Goal: Task Accomplishment & Management: Manage account settings

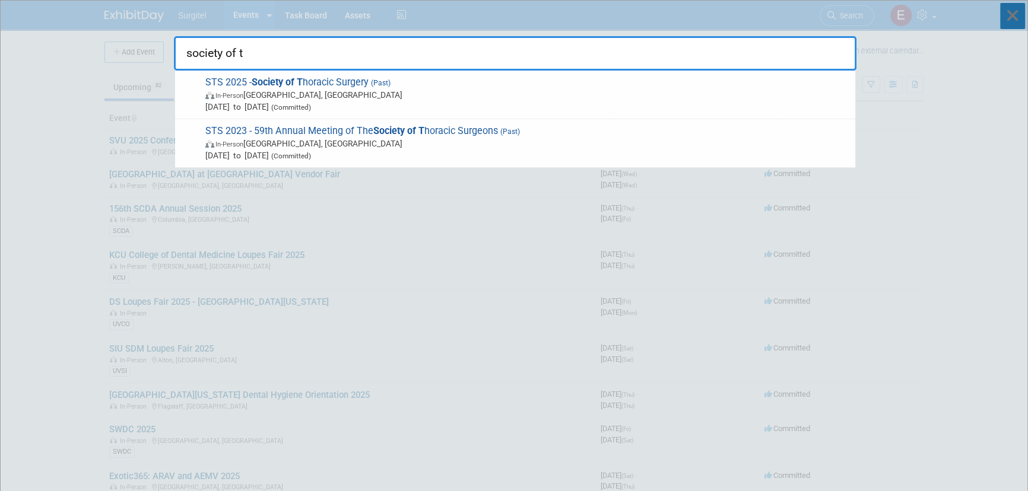
click at [1005, 9] on icon at bounding box center [1012, 16] width 25 height 26
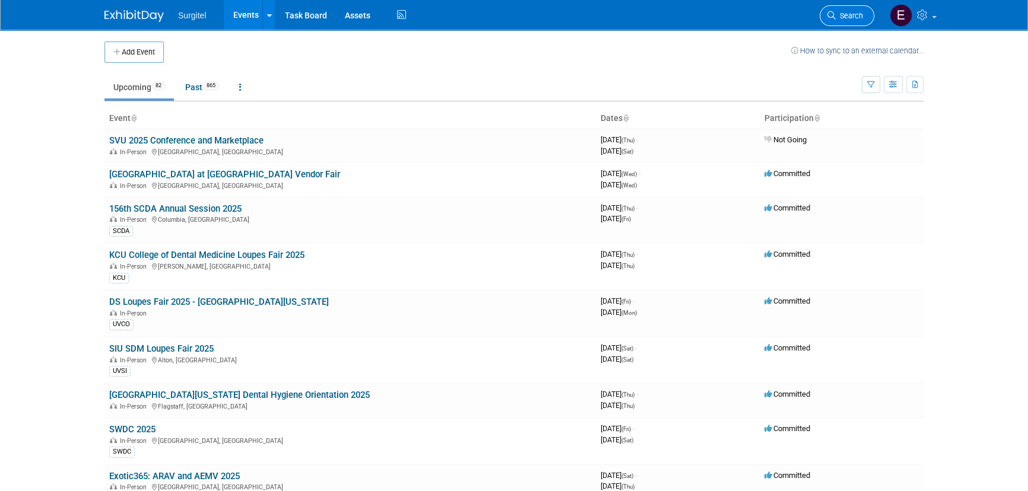
click at [841, 8] on link "Search" at bounding box center [846, 15] width 55 height 21
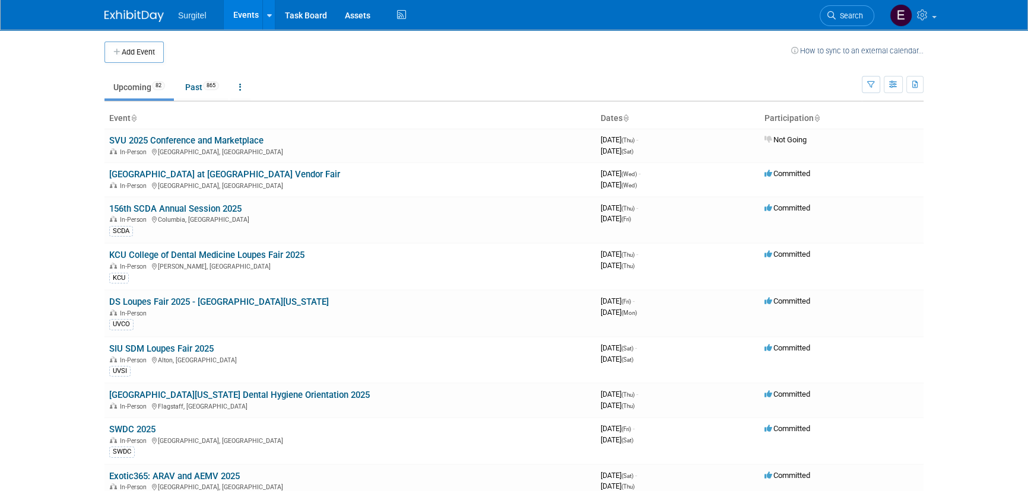
click at [280, 61] on td at bounding box center [477, 52] width 627 height 21
click at [893, 86] on icon "button" at bounding box center [893, 85] width 9 height 8
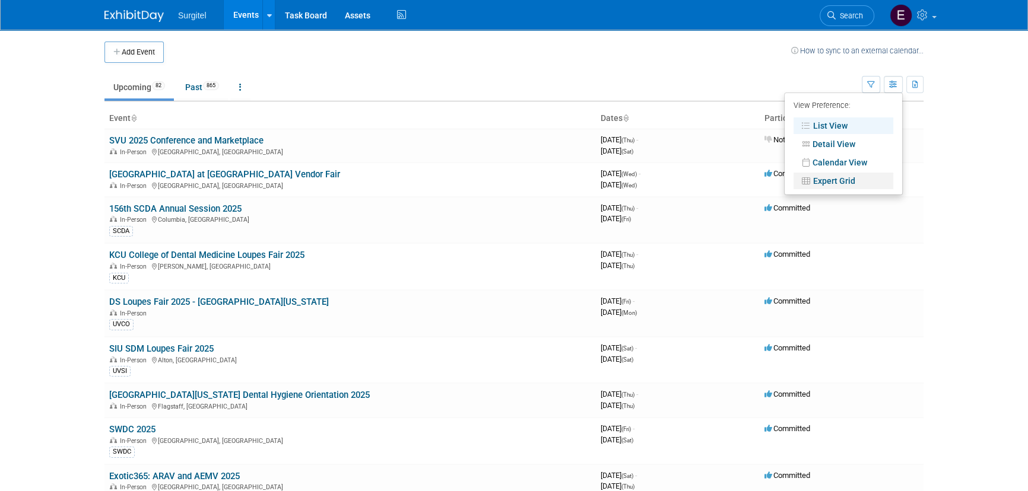
click at [826, 182] on link "Expert Grid" at bounding box center [843, 181] width 100 height 17
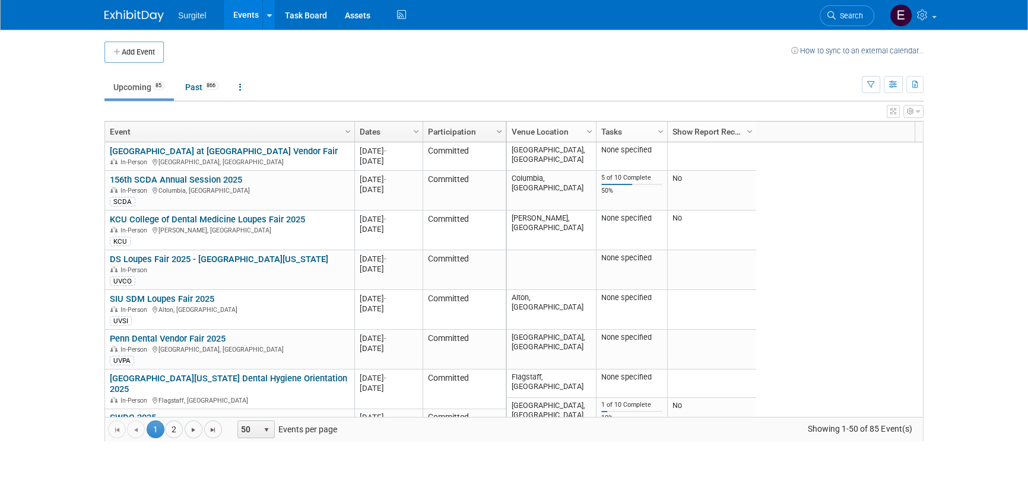
click at [495, 133] on span "Column Settings" at bounding box center [498, 131] width 9 height 9
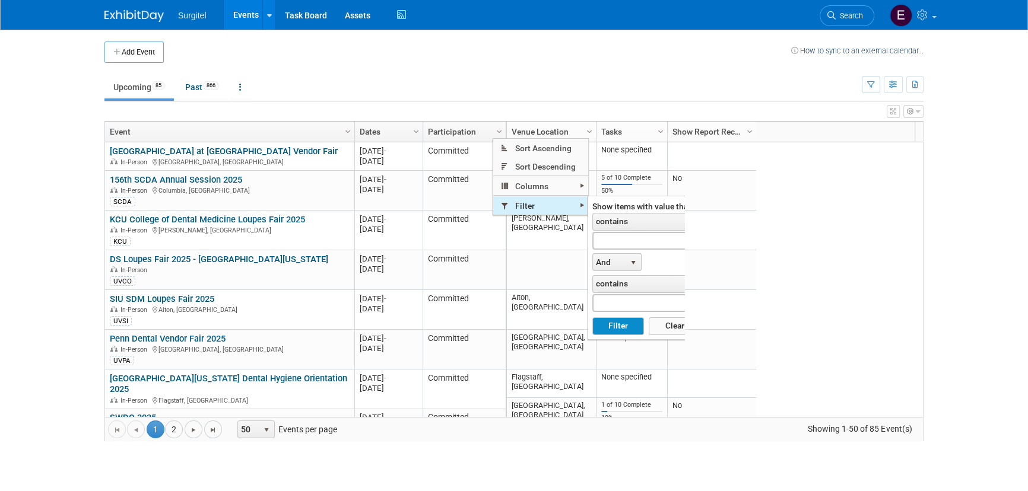
click at [516, 204] on span "Filter" at bounding box center [540, 205] width 95 height 18
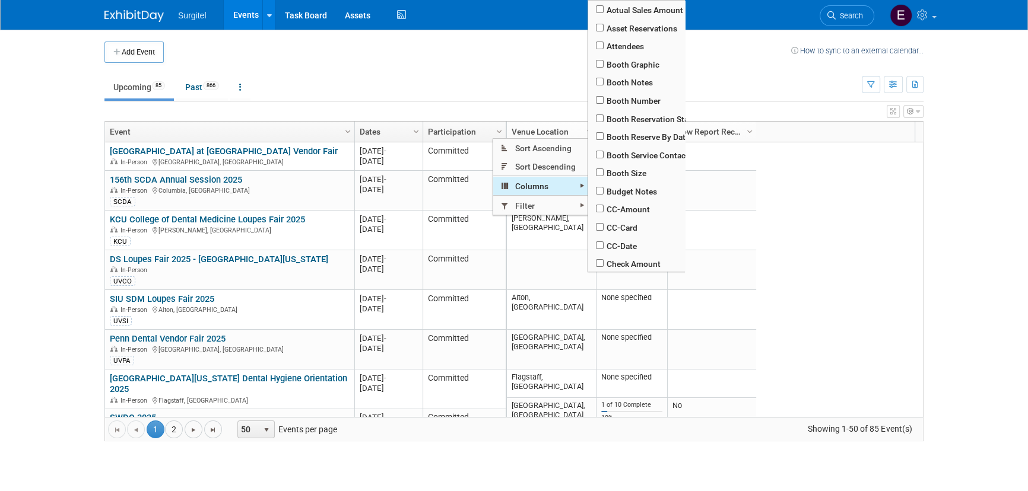
click at [516, 186] on span "Columns" at bounding box center [540, 186] width 95 height 18
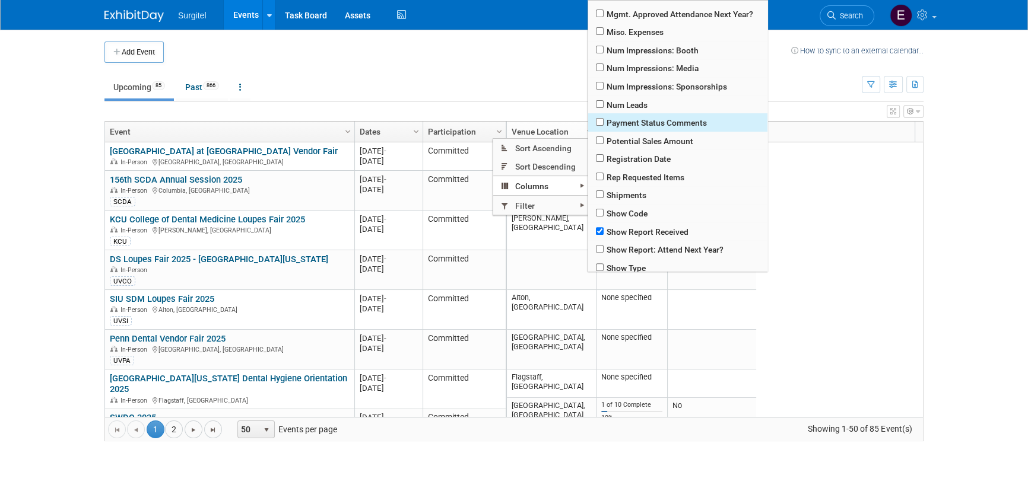
scroll to position [647, 0]
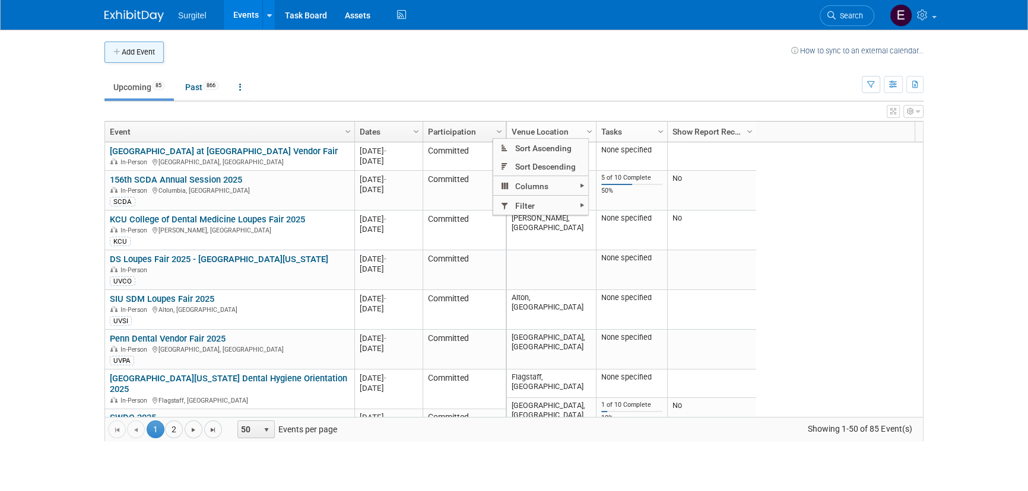
click at [154, 59] on button "Add Event" at bounding box center [133, 52] width 59 height 21
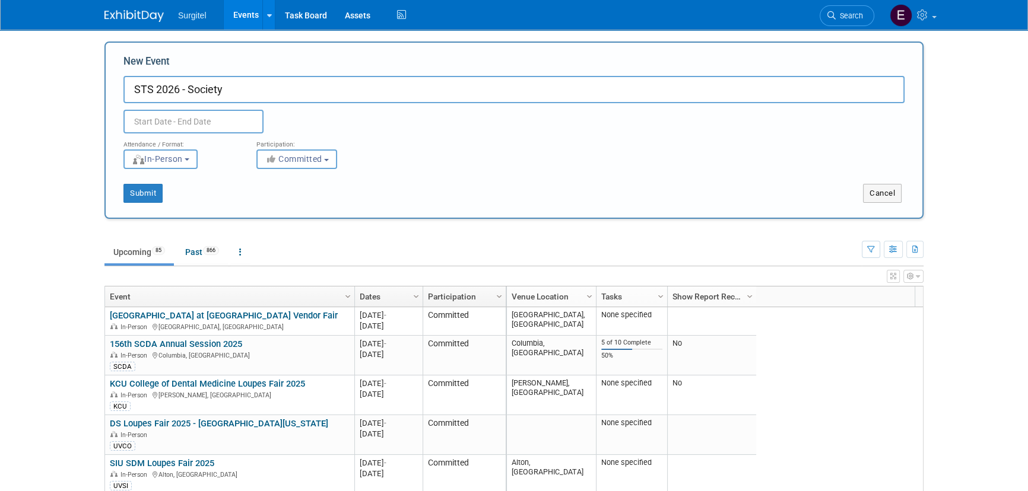
drag, startPoint x: 241, startPoint y: 89, endPoint x: 182, endPoint y: 103, distance: 61.6
click at [182, 103] on div "New Event STS 2026 - Society Duplicate Event Warning" at bounding box center [513, 94] width 781 height 79
type input "STS 2026"
click at [152, 113] on input "text" at bounding box center [193, 122] width 140 height 24
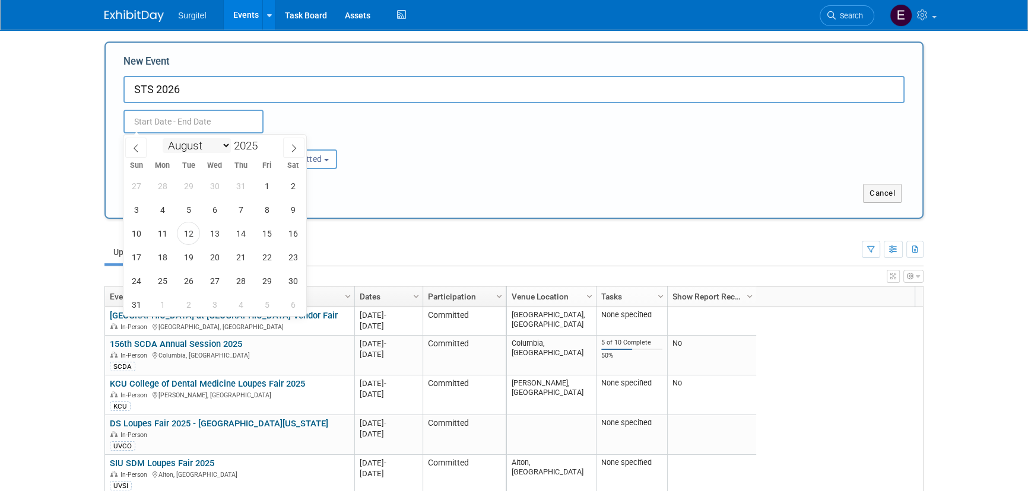
click at [214, 149] on select "January February March April May June July August September October November De…" at bounding box center [197, 145] width 68 height 15
select select "0"
click at [163, 138] on select "January February March April May June July August September October November De…" at bounding box center [197, 145] width 68 height 15
click at [220, 288] on span "29" at bounding box center [214, 280] width 23 height 23
click at [297, 282] on span "1" at bounding box center [292, 280] width 23 height 23
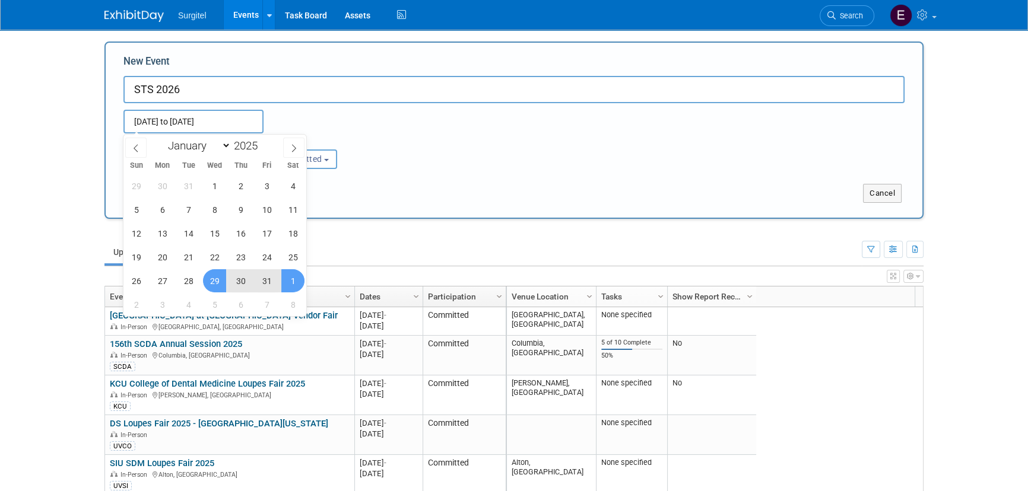
type input "Jan 29, 2025 to Feb 1, 2025"
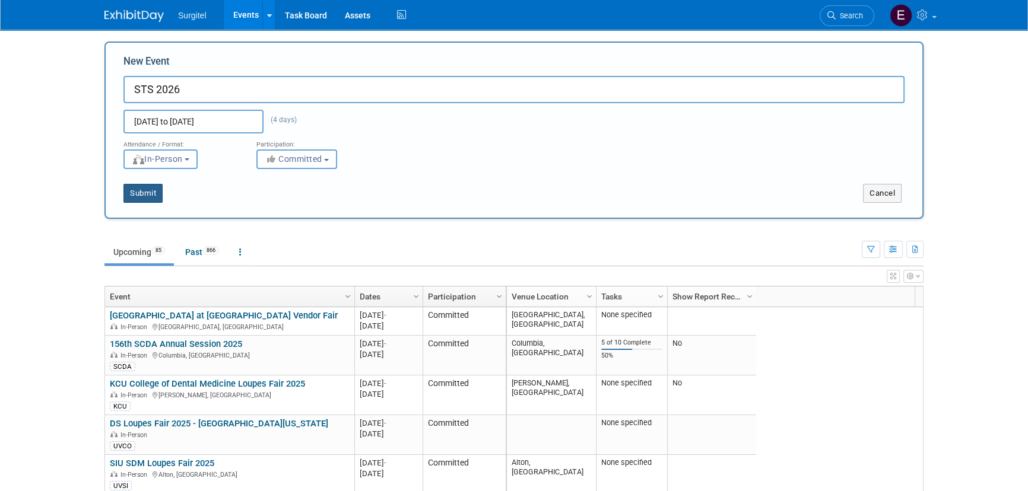
click at [151, 189] on button "Submit" at bounding box center [142, 193] width 39 height 19
type input "STS 2026"
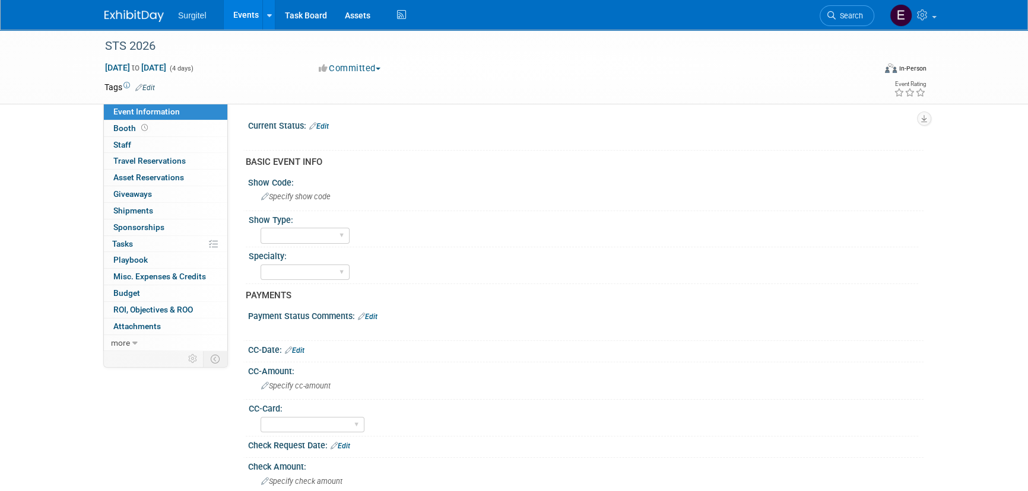
click at [145, 89] on link "Edit" at bounding box center [145, 88] width 20 height 8
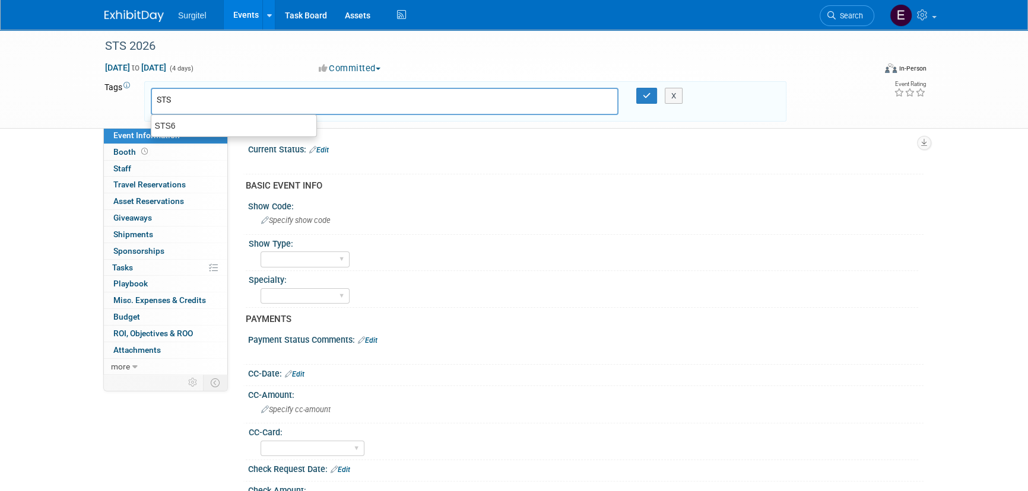
type input "STS6"
click at [165, 131] on div "STS6" at bounding box center [234, 125] width 166 height 17
type input "STS6"
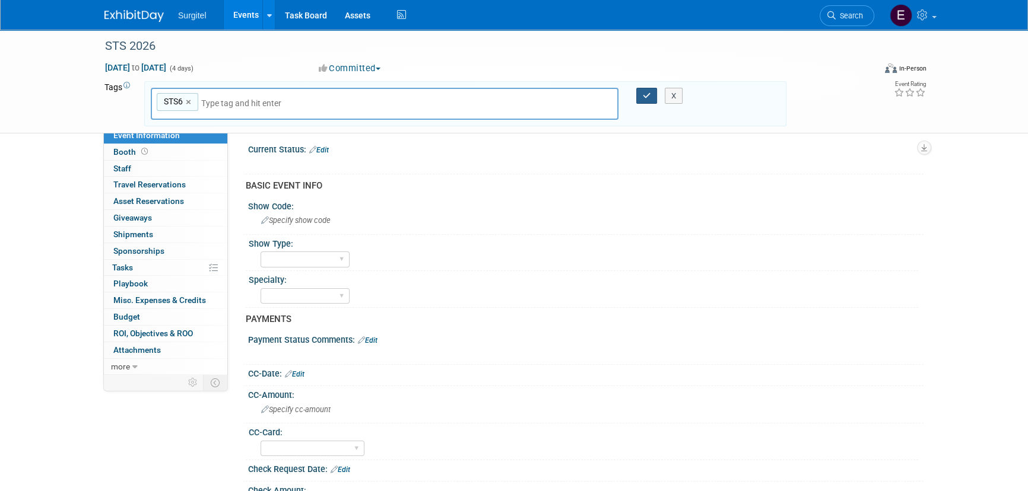
click at [638, 88] on button "button" at bounding box center [646, 96] width 21 height 17
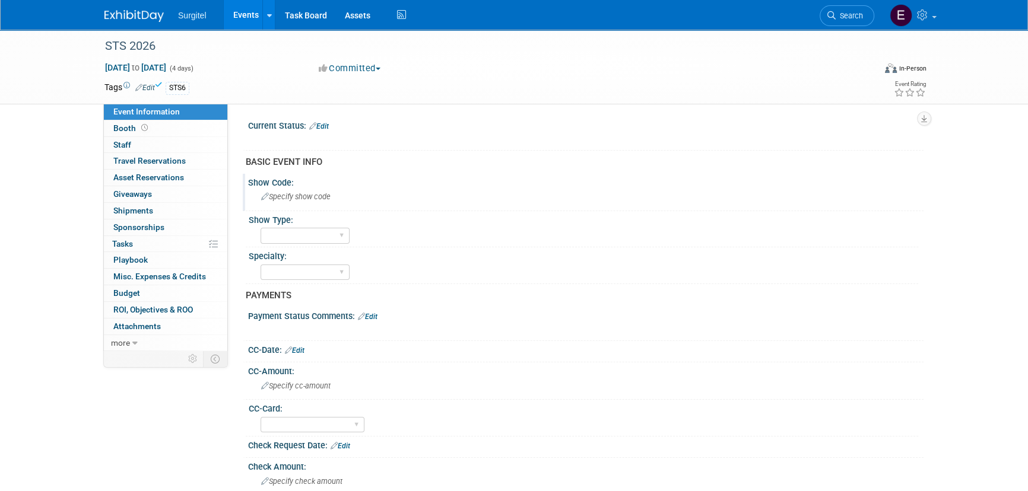
click at [317, 206] on div "Specify show code" at bounding box center [585, 197] width 675 height 20
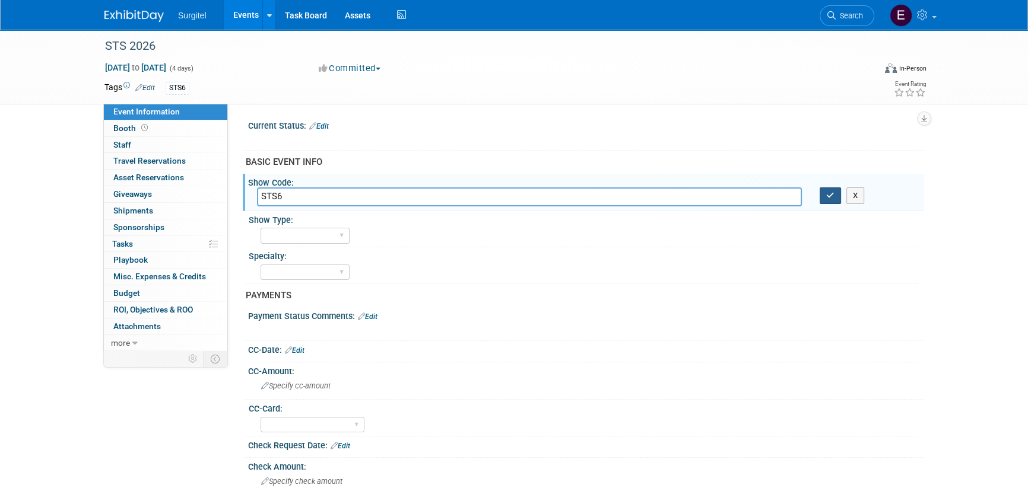
type input "STS6"
click at [831, 190] on button "button" at bounding box center [829, 195] width 21 height 17
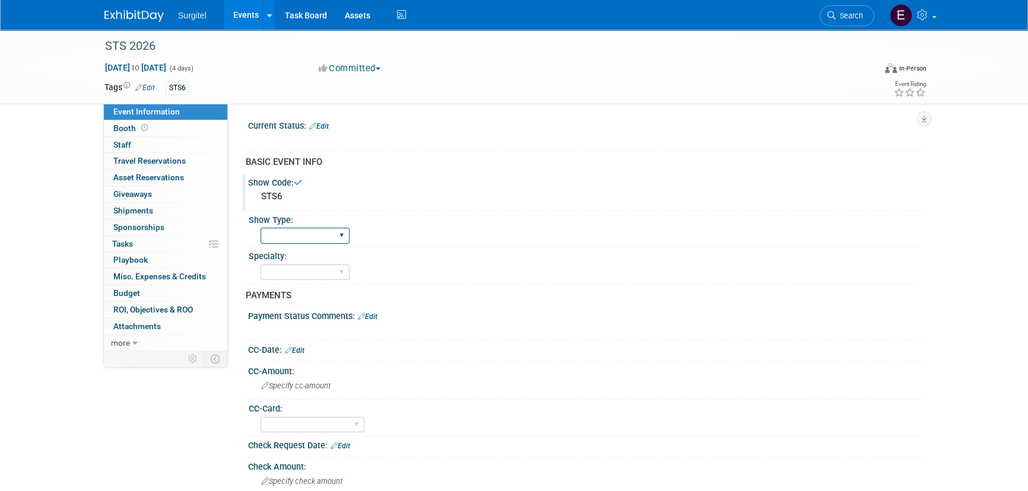
click at [333, 232] on select "School Show Trade Show Wet Lab CE Course Lunch and Learn" at bounding box center [304, 236] width 89 height 16
select select "Trade Show"
click at [260, 228] on select "School Show Trade Show Wet Lab CE Course Lunch and Learn" at bounding box center [304, 236] width 89 height 16
click at [329, 275] on select "Dental Hygiene Medical Veterinarian Other" at bounding box center [304, 273] width 89 height 16
select select "Medical"
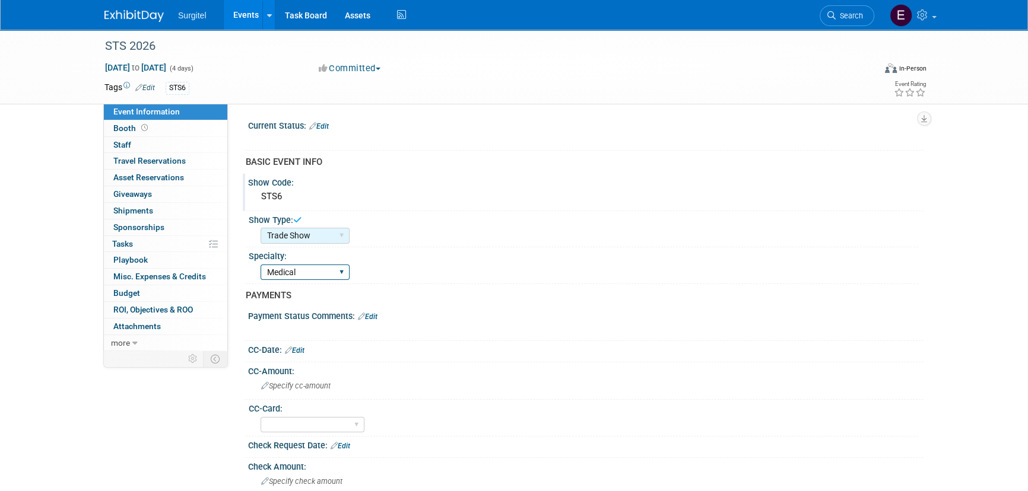
click at [260, 265] on select "Dental Hygiene Medical Veterinarian Other" at bounding box center [304, 273] width 89 height 16
click at [164, 43] on div "STS 2026" at bounding box center [478, 46] width 755 height 21
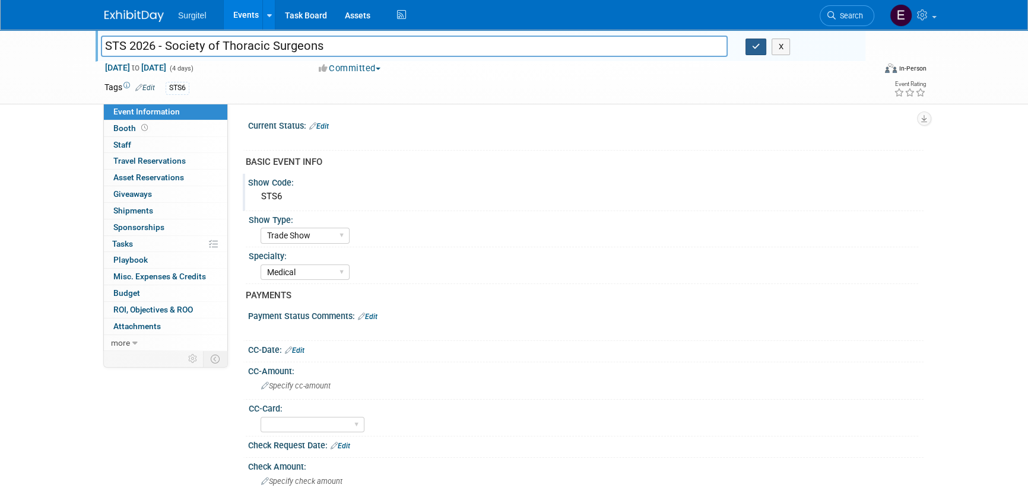
type input "STS 2026 - Society of Thoracic Surgeons"
click at [748, 48] on button "button" at bounding box center [755, 47] width 21 height 17
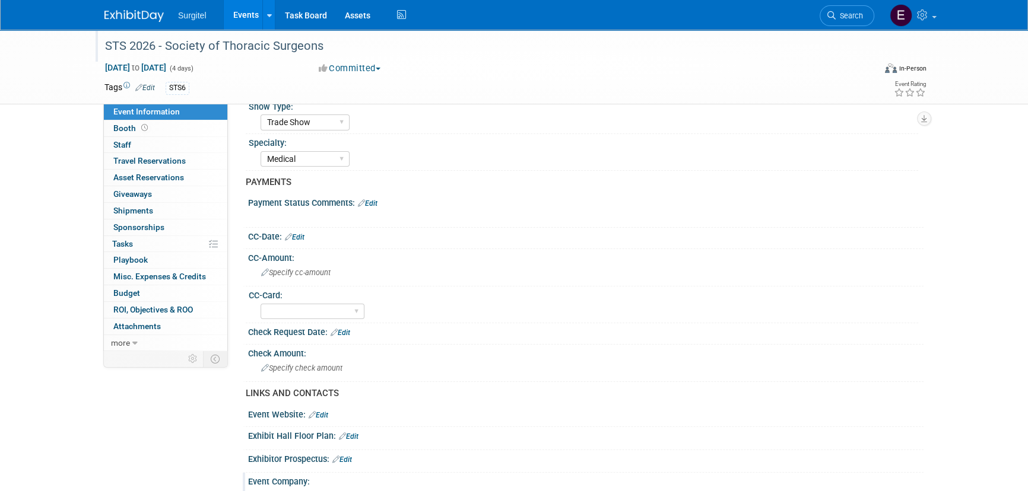
scroll to position [107, 0]
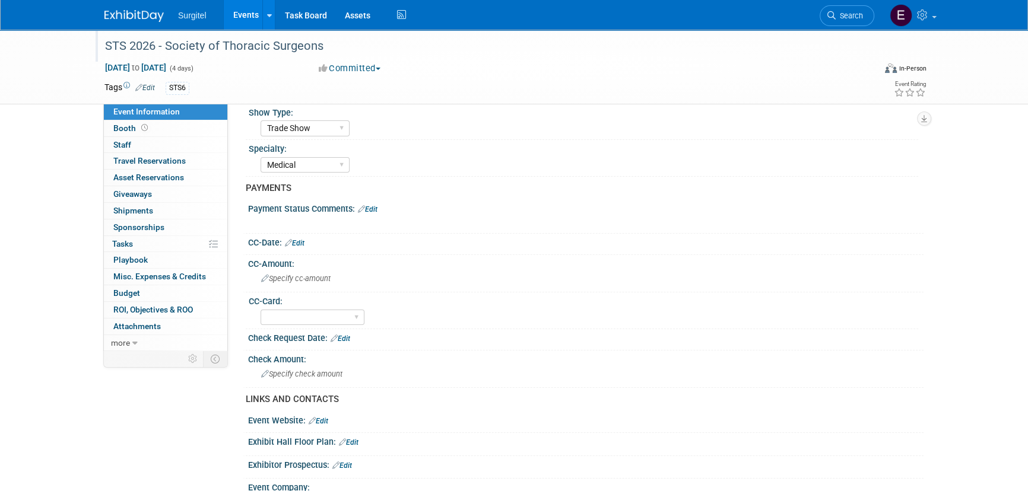
click at [296, 239] on link "Edit" at bounding box center [295, 243] width 20 height 8
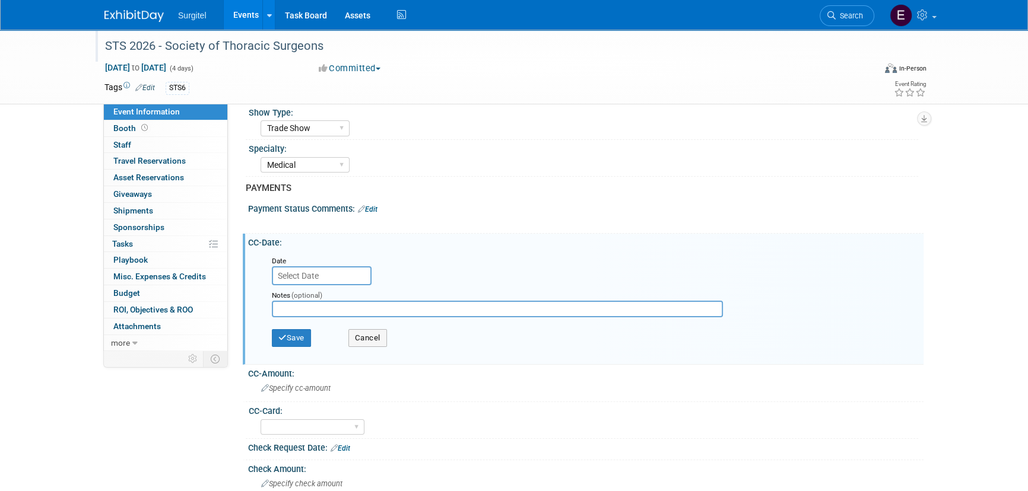
click at [319, 275] on input "text" at bounding box center [322, 275] width 100 height 19
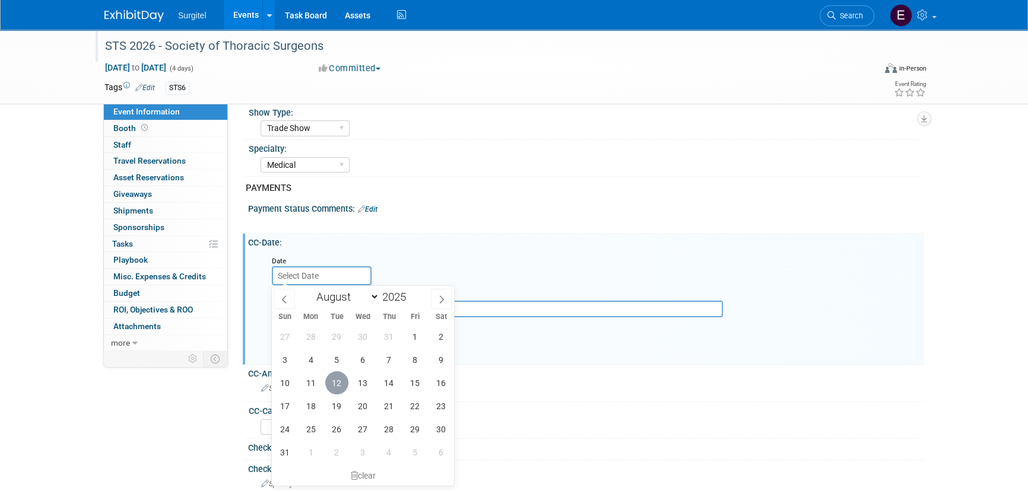
click at [333, 380] on span "12" at bounding box center [336, 382] width 23 height 23
type input "Aug 12, 2025"
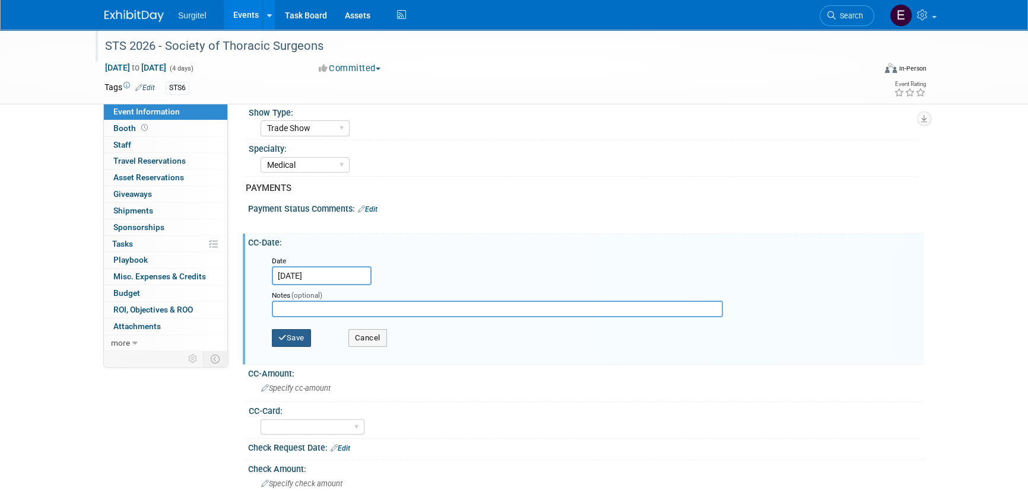
click at [308, 338] on button "Save" at bounding box center [291, 338] width 39 height 18
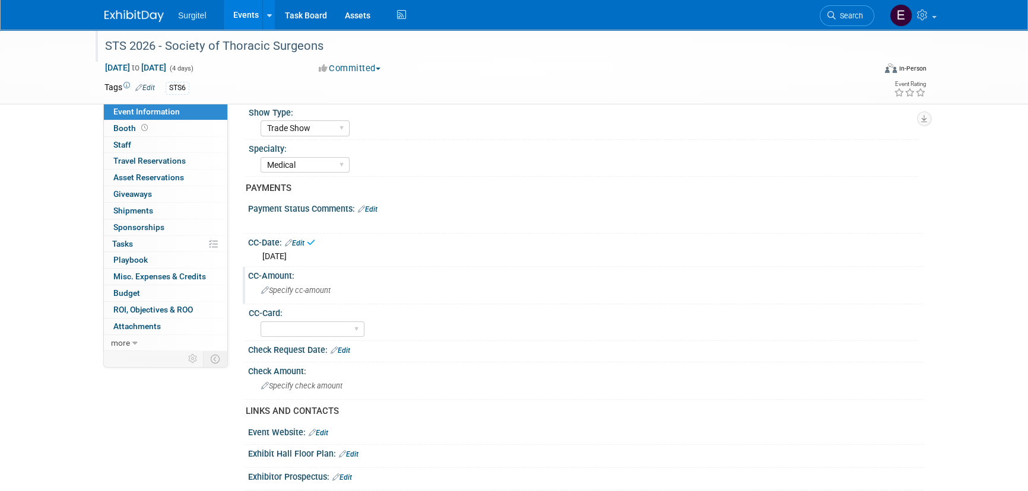
click at [284, 290] on span "Specify cc-amount" at bounding box center [295, 290] width 69 height 9
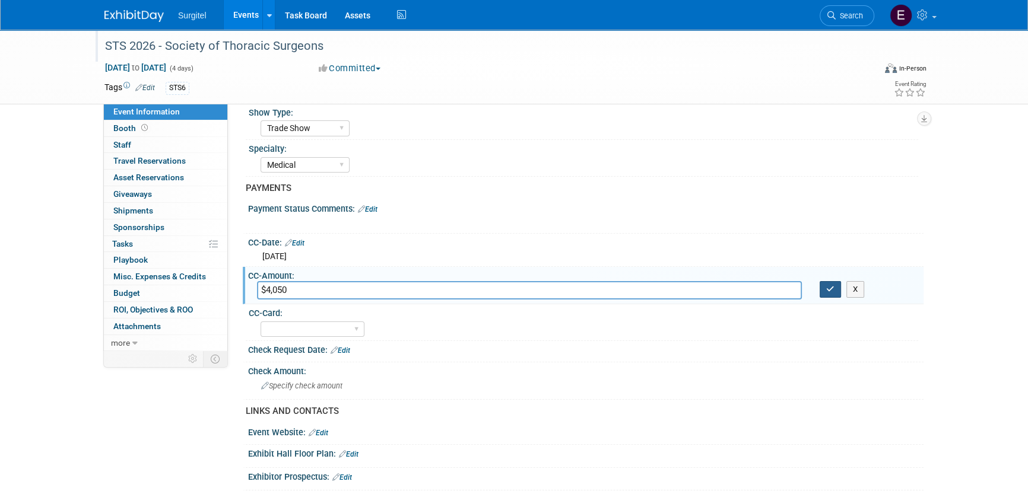
type input "$4,050"
click at [832, 290] on icon "button" at bounding box center [830, 289] width 8 height 8
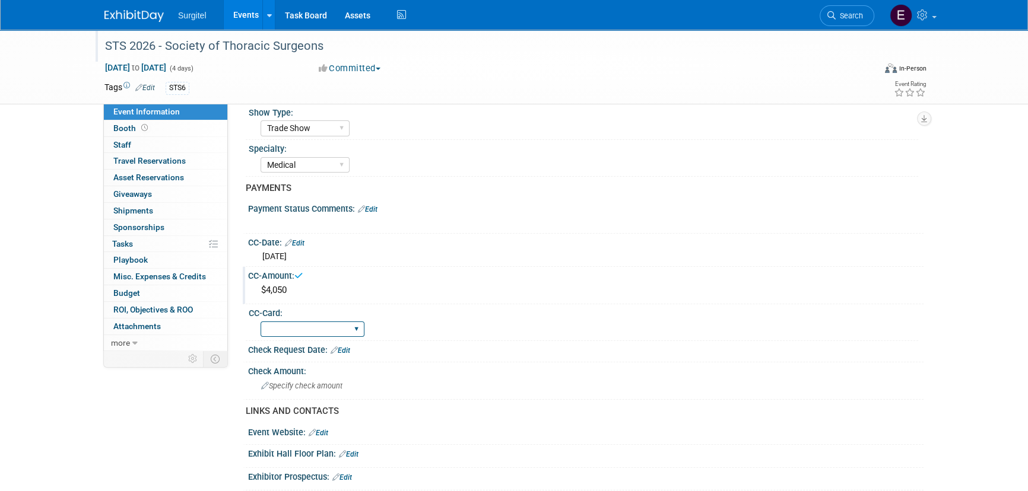
click at [294, 323] on select "Rewards - 12003 SkyMiles - 93008 Visa - 1925 Business Cash - 7359" at bounding box center [312, 330] width 104 height 16
select select "SkyMiles - 93008"
click at [260, 322] on select "Rewards - 12003 SkyMiles - 93008 Visa - 1925 Business Cash - 7359" at bounding box center [312, 330] width 104 height 16
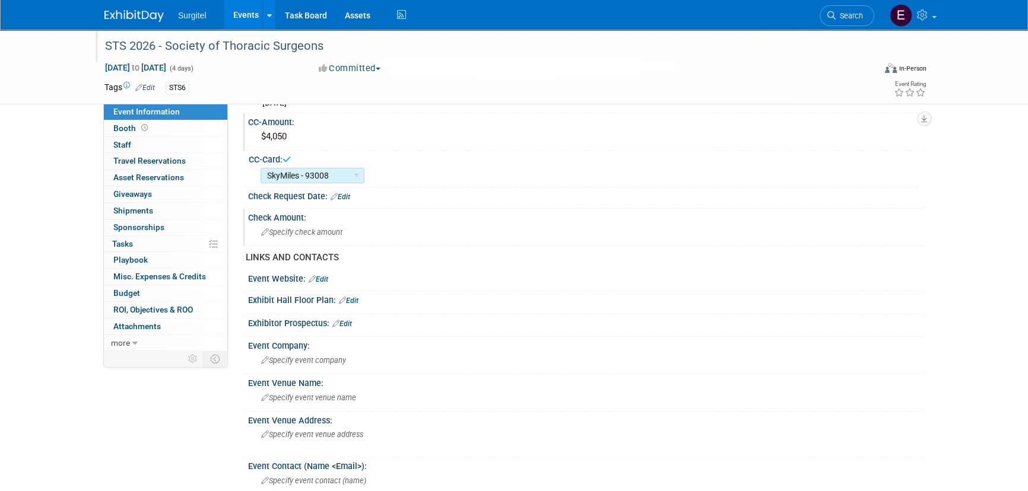
scroll to position [269, 0]
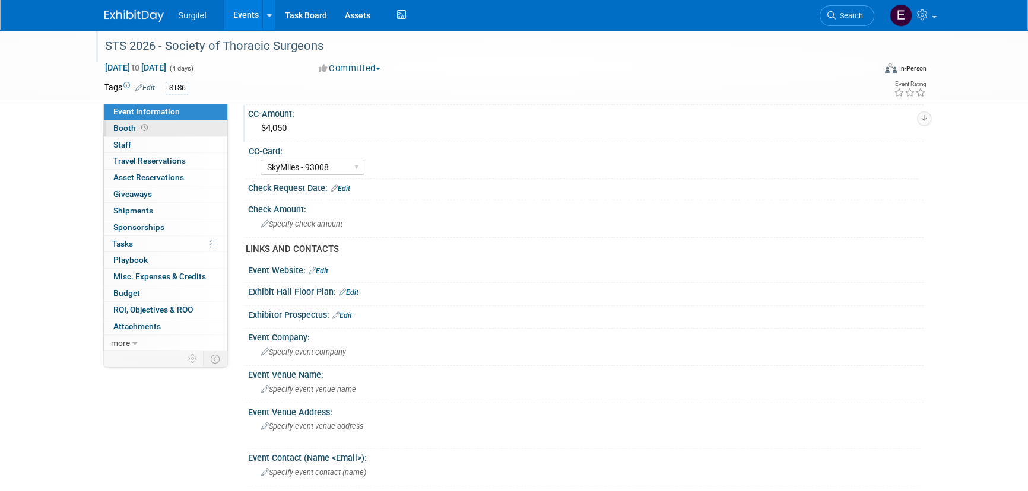
click at [131, 130] on span "Booth" at bounding box center [131, 127] width 37 height 9
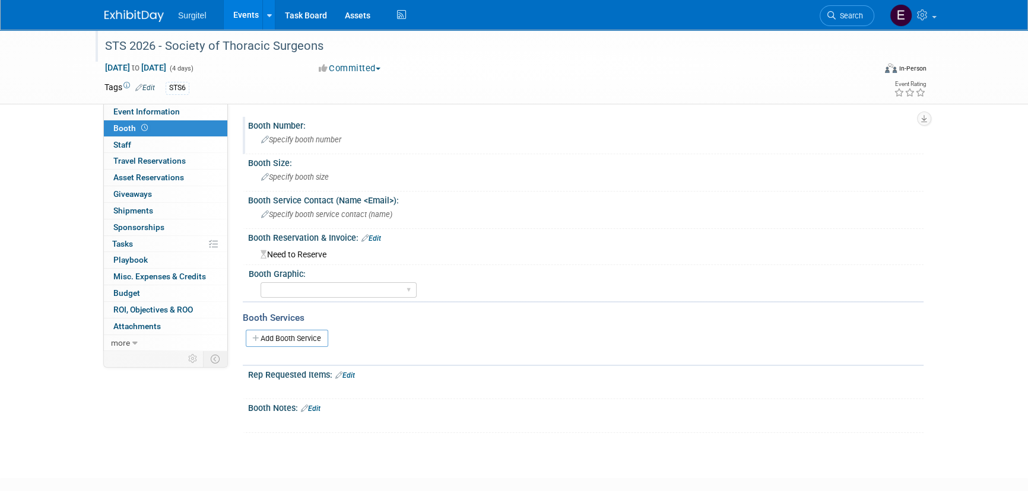
click at [314, 133] on div "Specify booth number" at bounding box center [585, 140] width 657 height 18
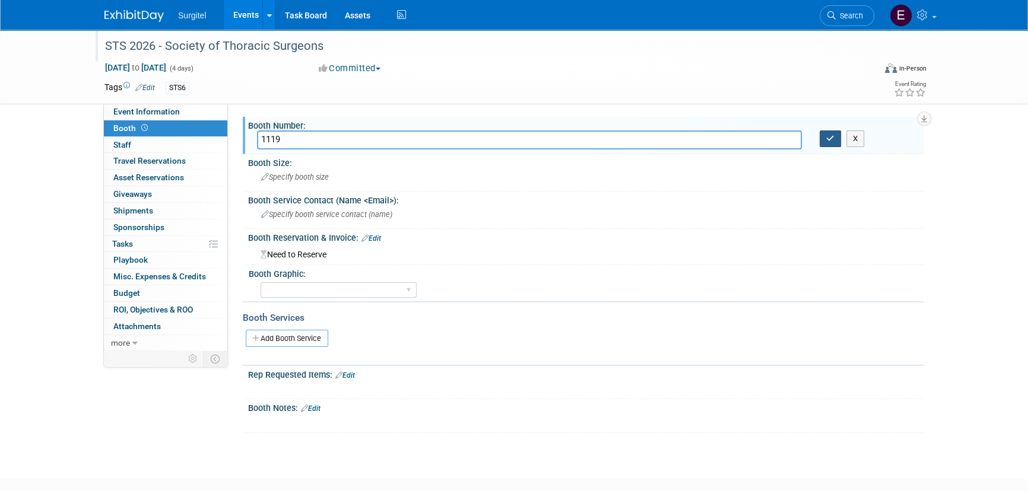
type input "1119"
click at [826, 133] on button "button" at bounding box center [829, 139] width 21 height 17
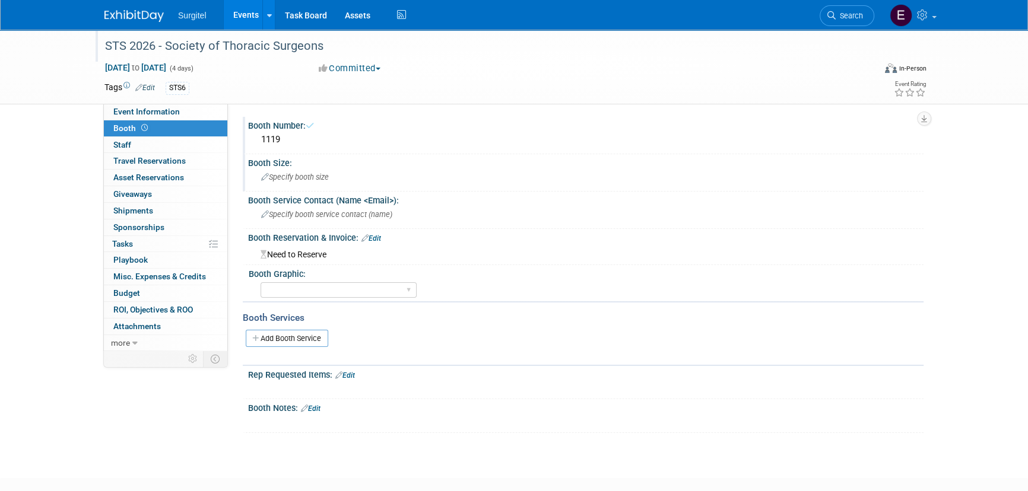
click at [333, 178] on div "Specify booth size" at bounding box center [585, 177] width 657 height 18
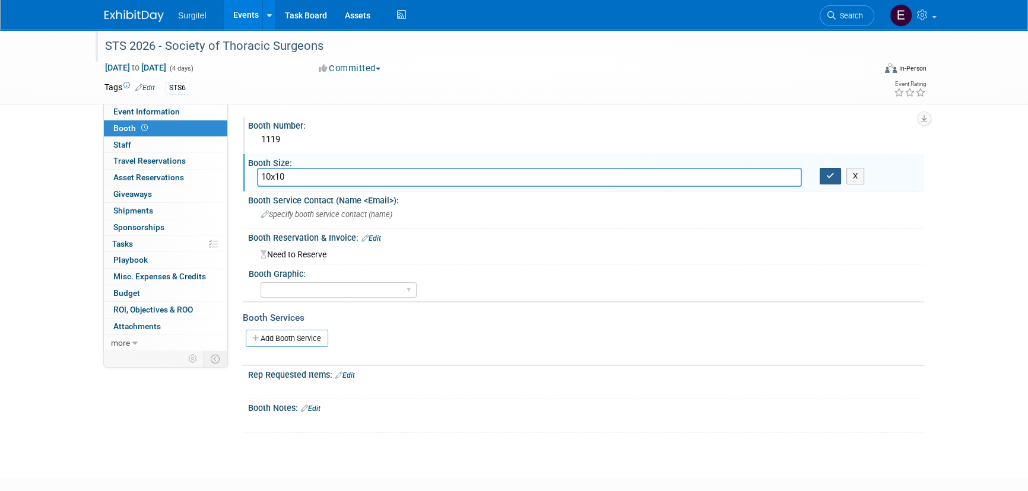
type input "10x10"
click at [835, 179] on button "button" at bounding box center [829, 176] width 21 height 17
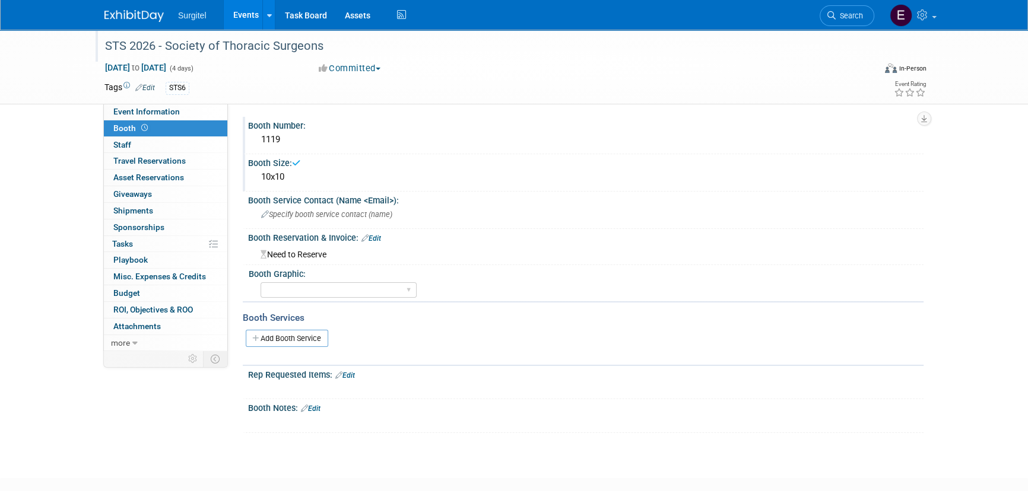
click at [376, 234] on link "Edit" at bounding box center [371, 238] width 20 height 8
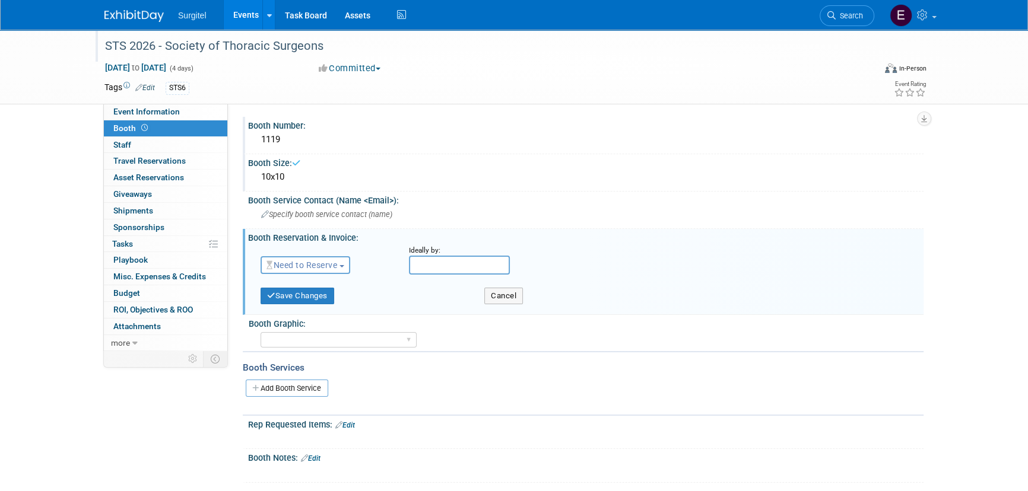
click at [330, 261] on span "Need to Reserve" at bounding box center [301, 264] width 71 height 9
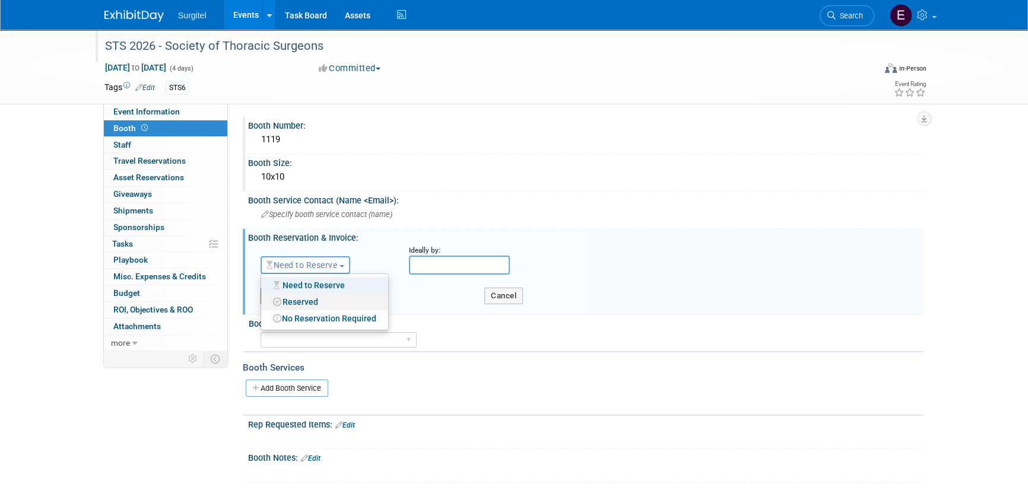
click at [322, 296] on link "Reserved" at bounding box center [324, 302] width 127 height 17
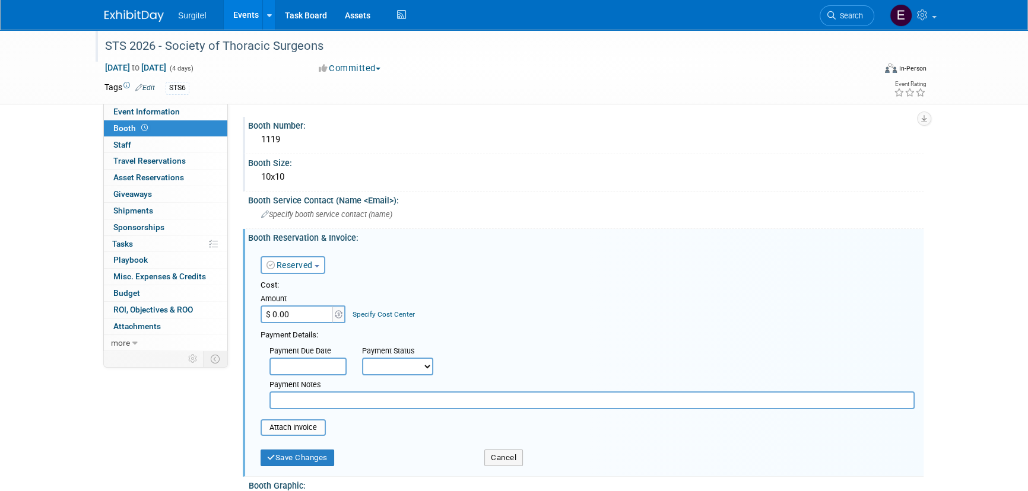
click at [396, 364] on select "Not Paid Yet Partially Paid Paid in Full" at bounding box center [397, 367] width 71 height 18
select select "1"
click at [362, 358] on select "Not Paid Yet Partially Paid Paid in Full" at bounding box center [397, 367] width 71 height 18
click at [303, 316] on input "$ 0.00" at bounding box center [297, 315] width 74 height 18
type input "$ 4,050.00"
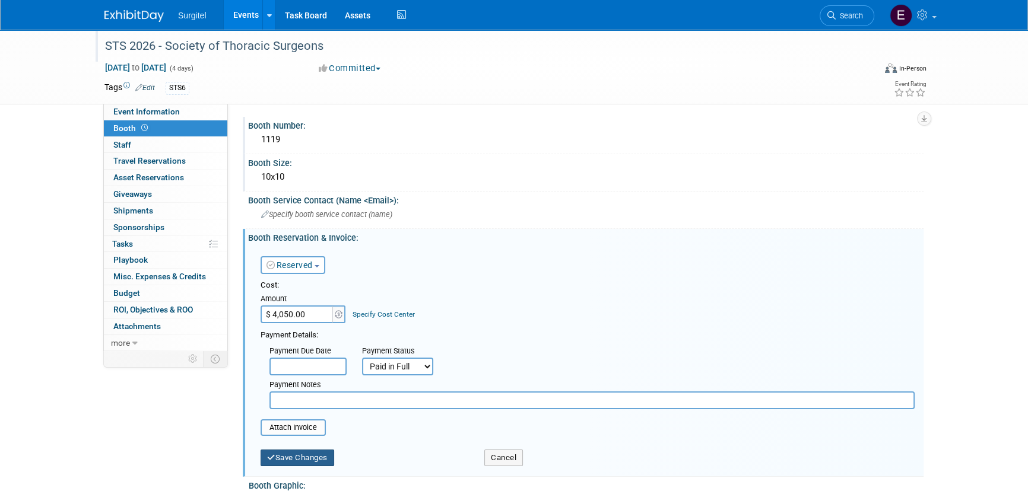
click at [276, 461] on button "Save Changes" at bounding box center [297, 458] width 74 height 17
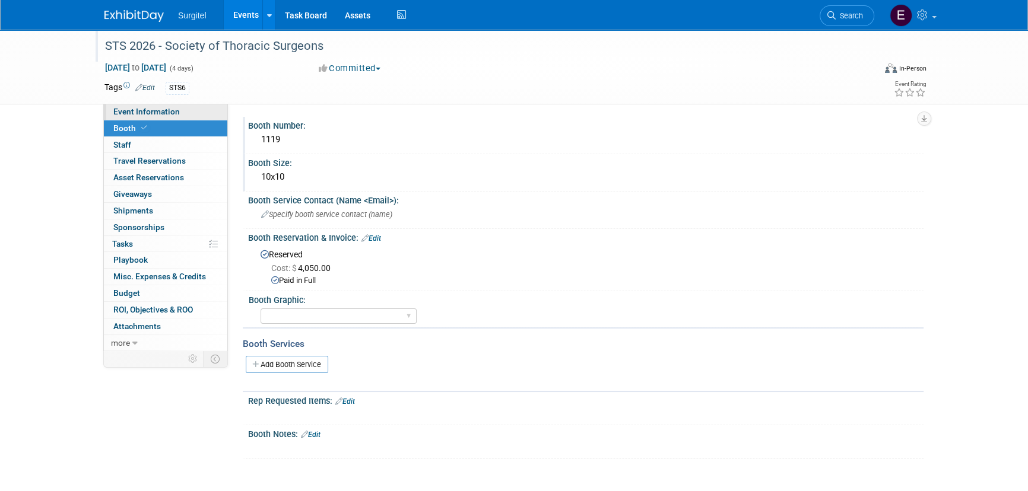
click at [140, 119] on link "Event Information" at bounding box center [165, 112] width 123 height 16
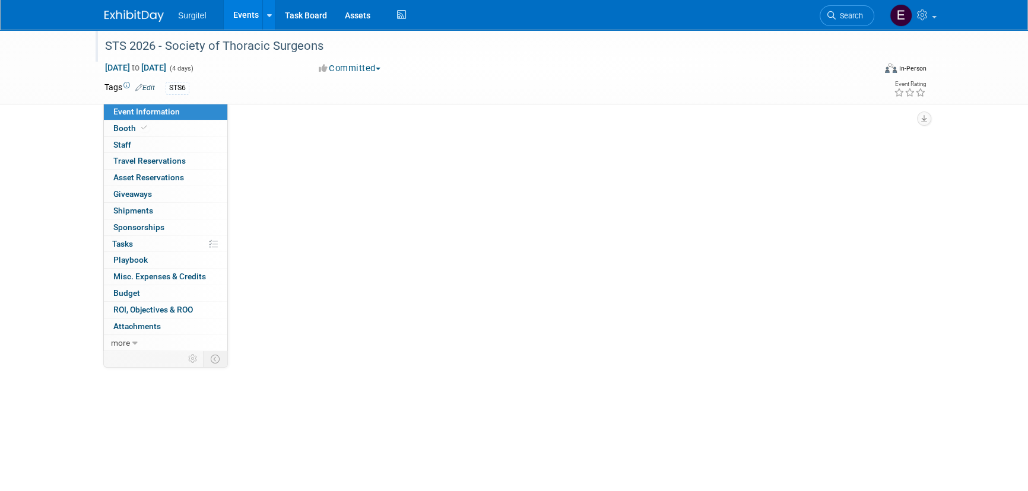
select select "Trade Show"
select select "Medical"
select select "SkyMiles - 93008"
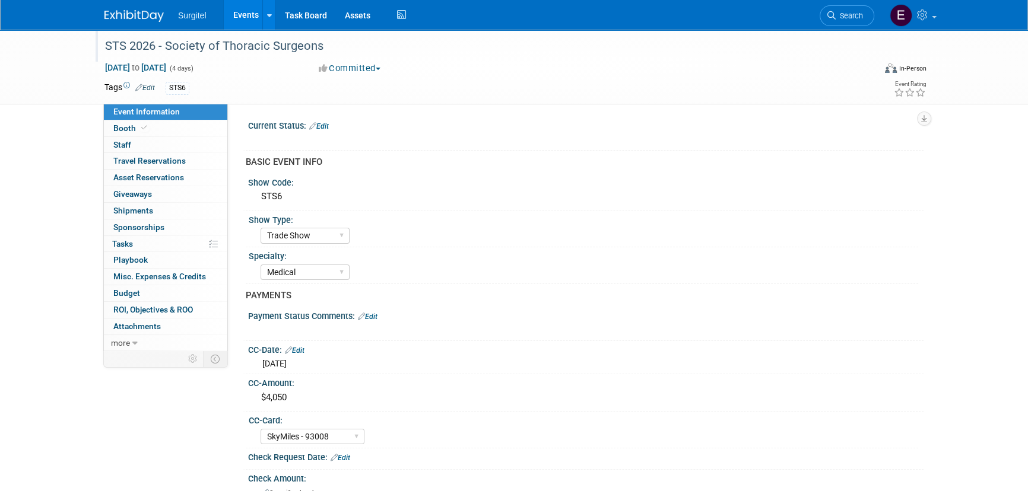
click at [320, 127] on link "Edit" at bounding box center [319, 126] width 20 height 8
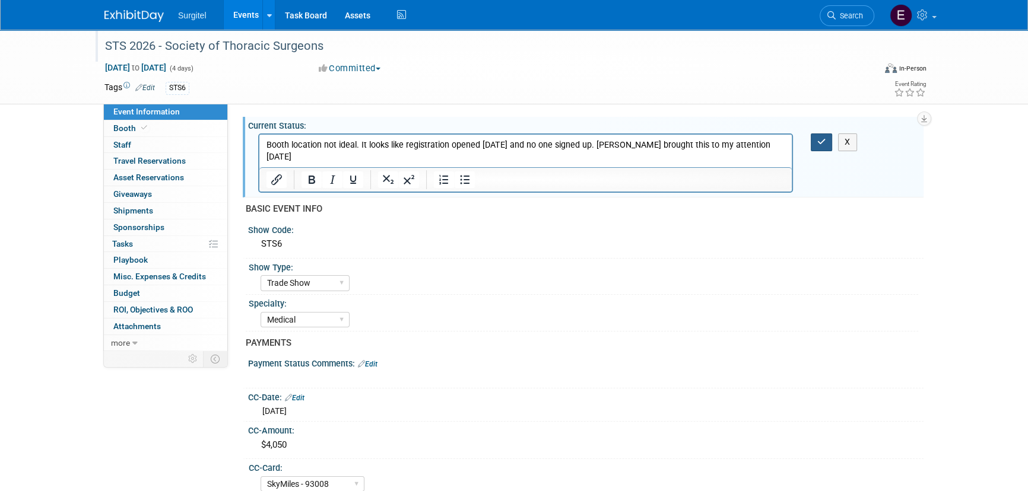
click at [819, 143] on icon "button" at bounding box center [821, 142] width 9 height 8
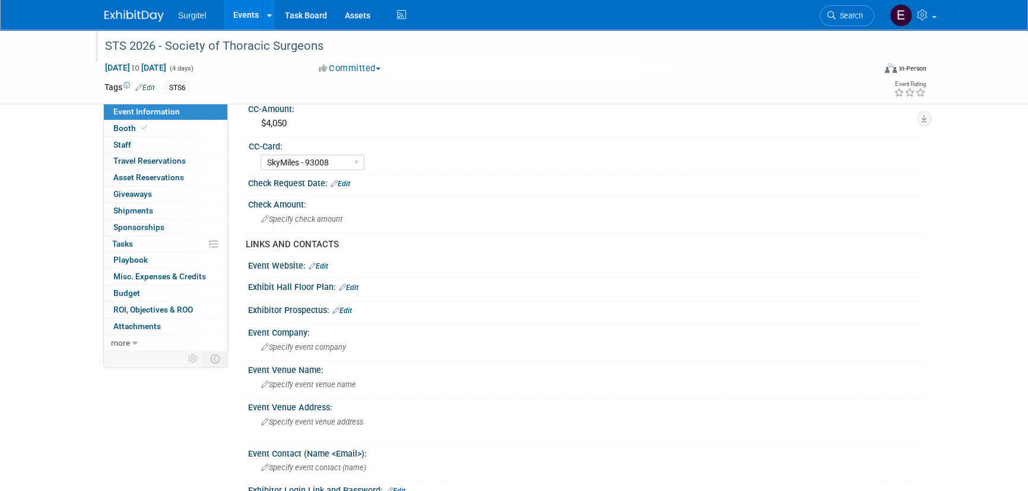
scroll to position [323, 0]
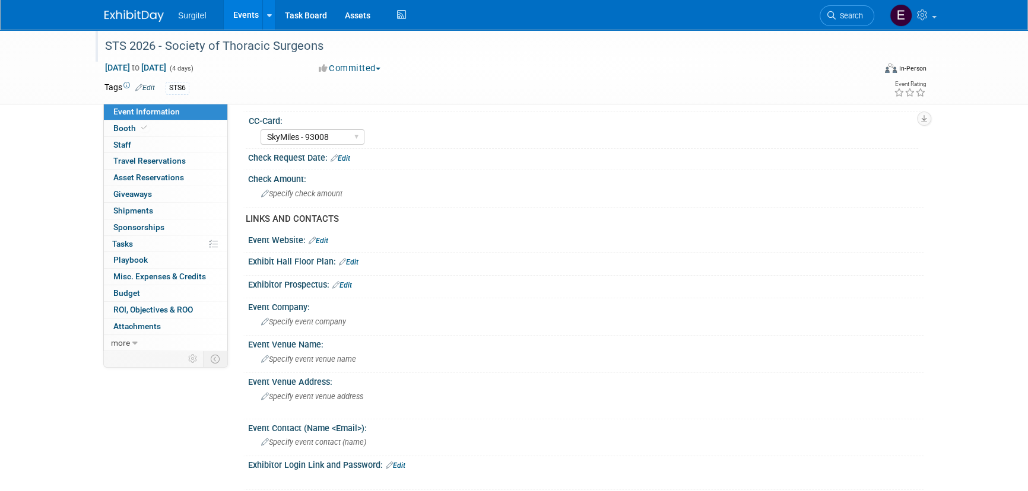
click at [351, 258] on link "Edit" at bounding box center [349, 262] width 20 height 8
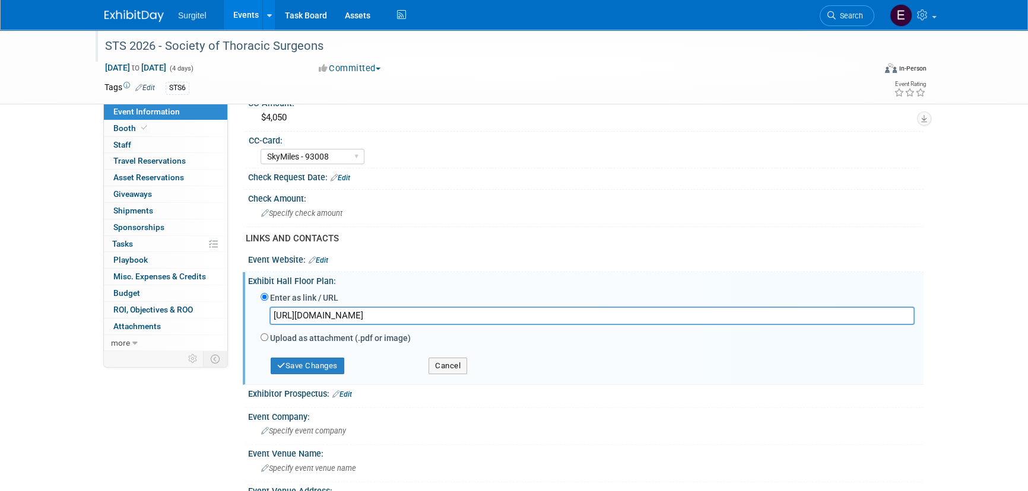
scroll to position [269, 0]
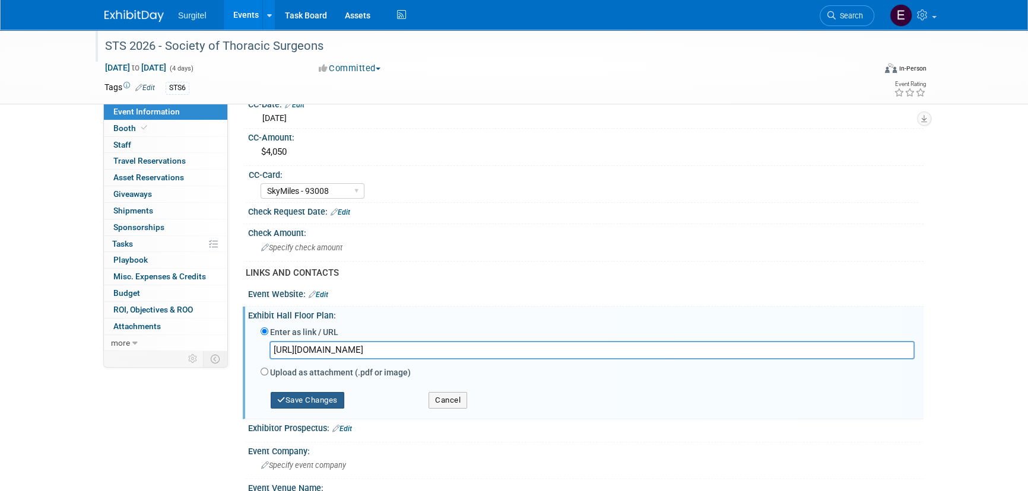
type input "https://s23.a2zinc.net/clients/STS/AM2026/Public/EventMap.aspx?shMode=E&ID=861"
click at [300, 392] on button "Save Changes" at bounding box center [308, 400] width 74 height 17
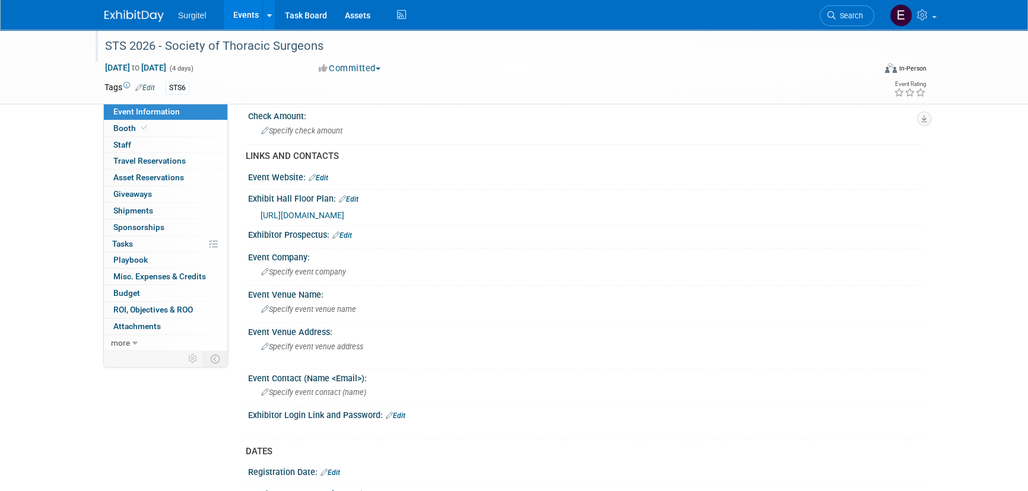
scroll to position [368, 0]
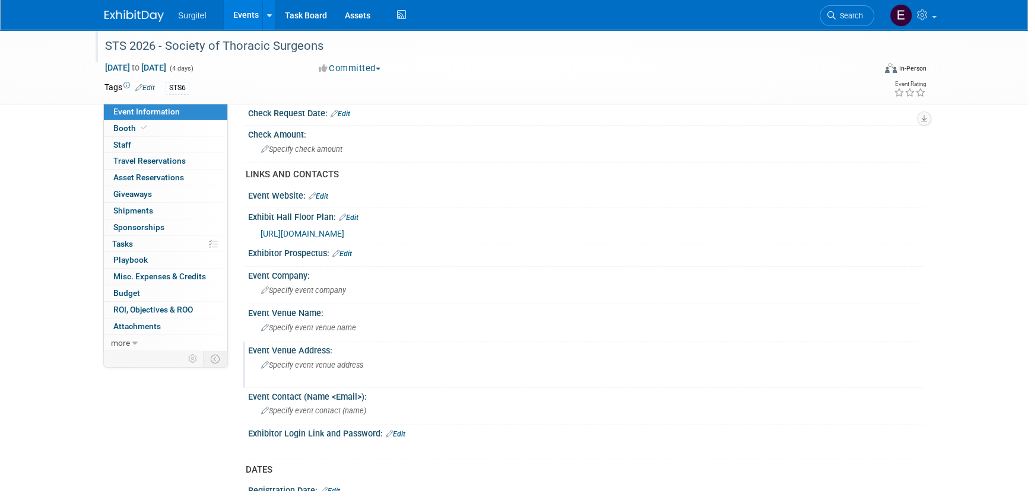
click at [339, 361] on span "Specify event venue address" at bounding box center [312, 365] width 102 height 9
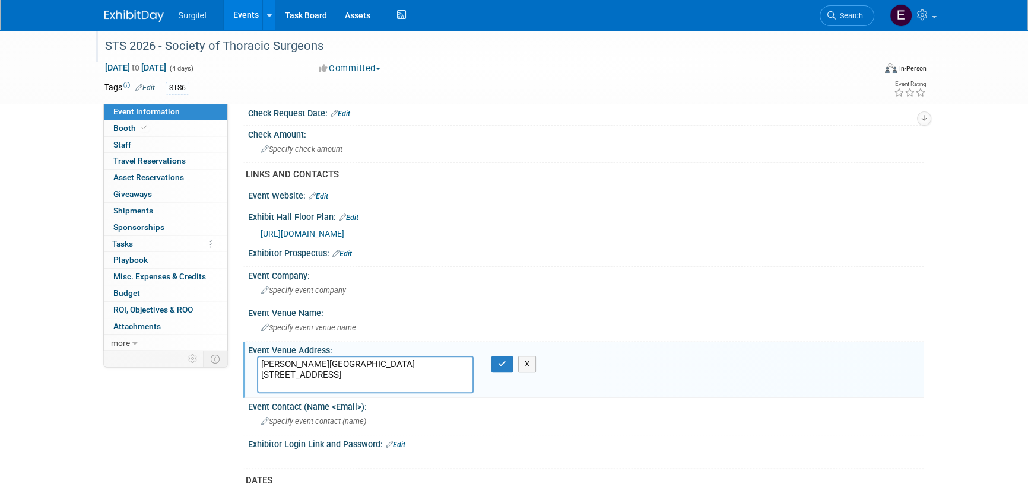
drag, startPoint x: 411, startPoint y: 352, endPoint x: 257, endPoint y: 344, distance: 153.9
click at [257, 356] on textarea "Ernest N. Morial Convention Center 900 Convention Center Blvd New Orleans, LA 7…" at bounding box center [365, 375] width 217 height 38
type textarea "Ernest N. Morial Convention Center 900 Convention Center Blvd New Orleans, LA 7…"
click at [503, 356] on button "button" at bounding box center [501, 364] width 21 height 17
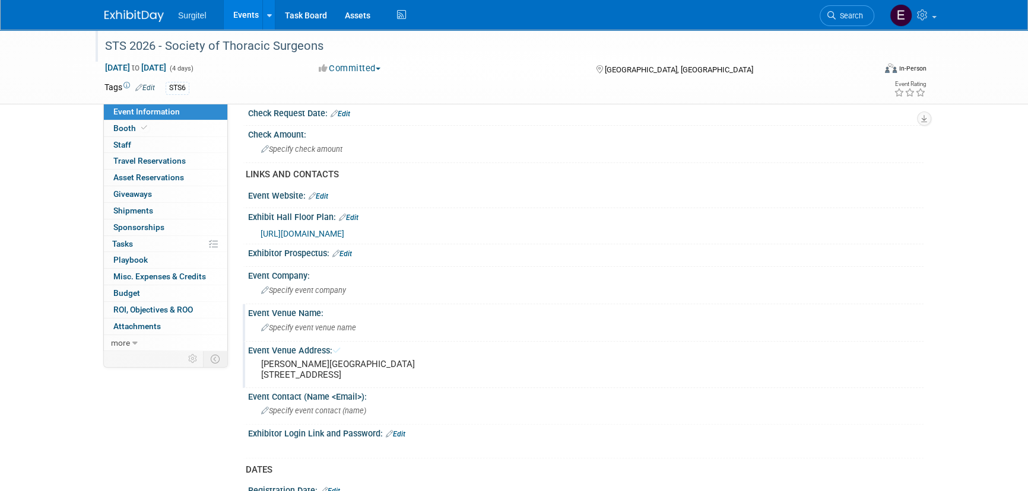
click at [327, 323] on span "Specify event venue name" at bounding box center [308, 327] width 95 height 9
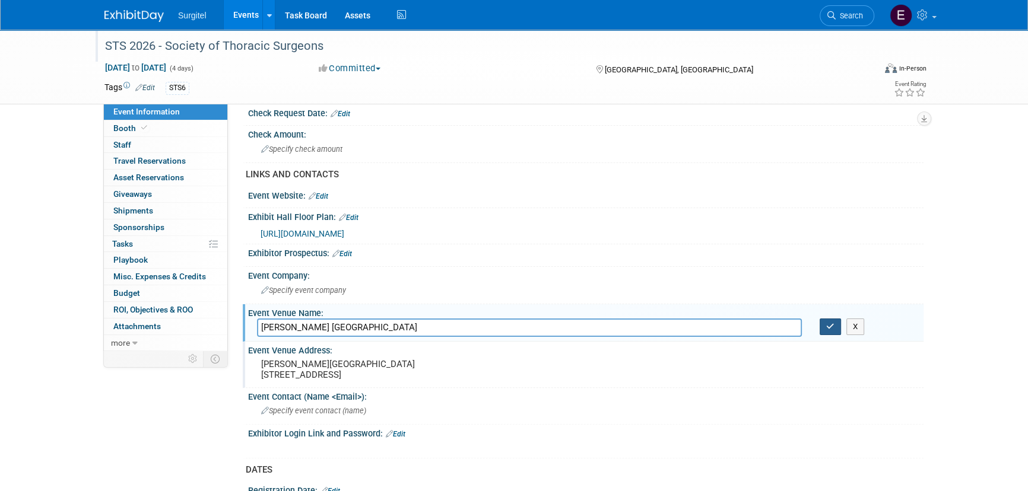
type input "Ernest N. Morial Convention Center"
click at [834, 323] on icon "button" at bounding box center [830, 327] width 8 height 8
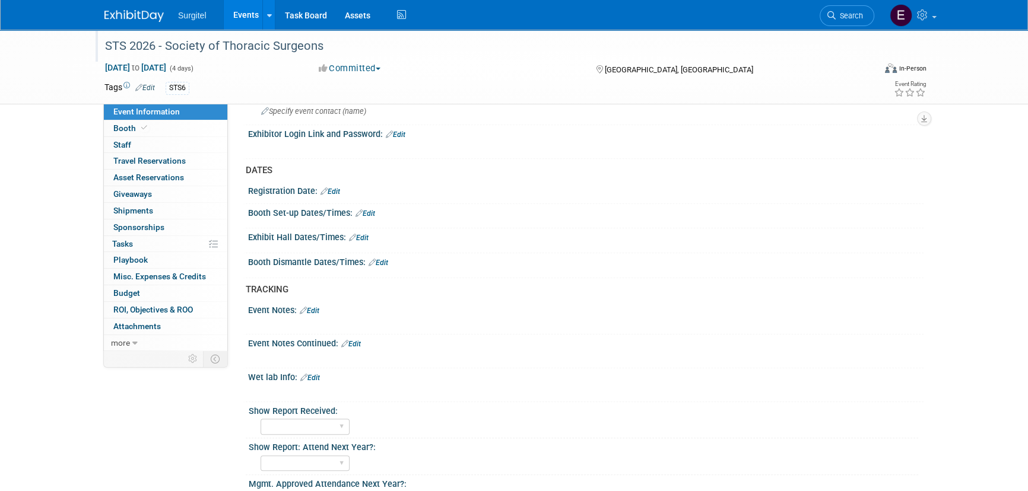
scroll to position [701, 0]
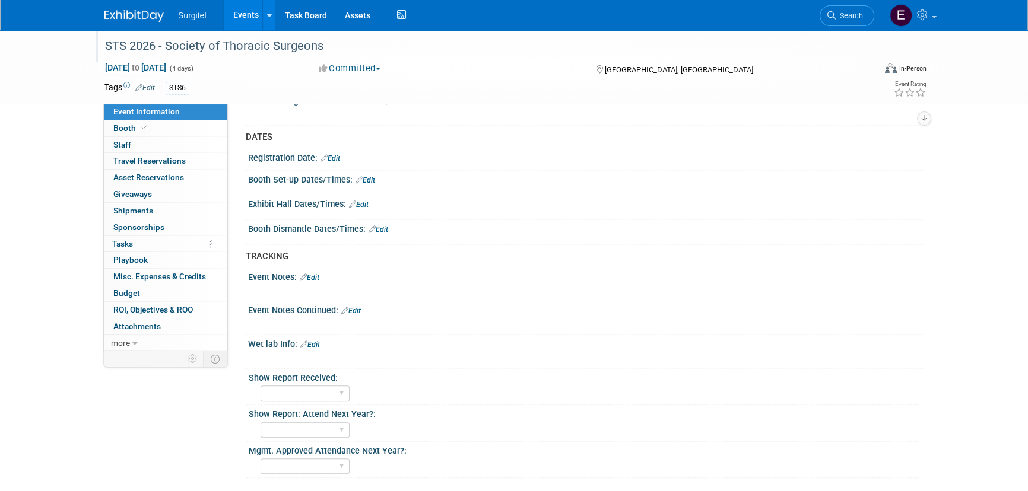
click at [369, 176] on link "Edit" at bounding box center [365, 180] width 20 height 8
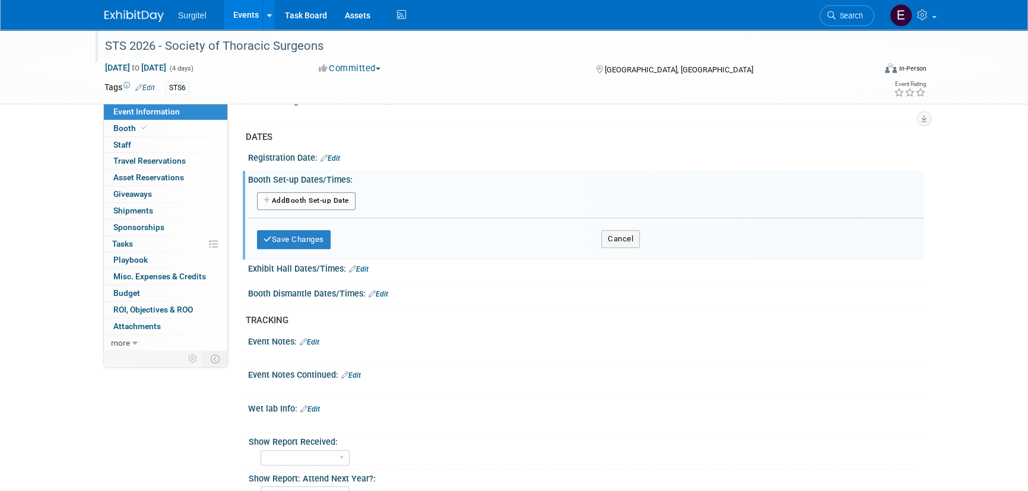
click at [323, 193] on button "Add Another Booth Set-up Date" at bounding box center [306, 201] width 98 height 18
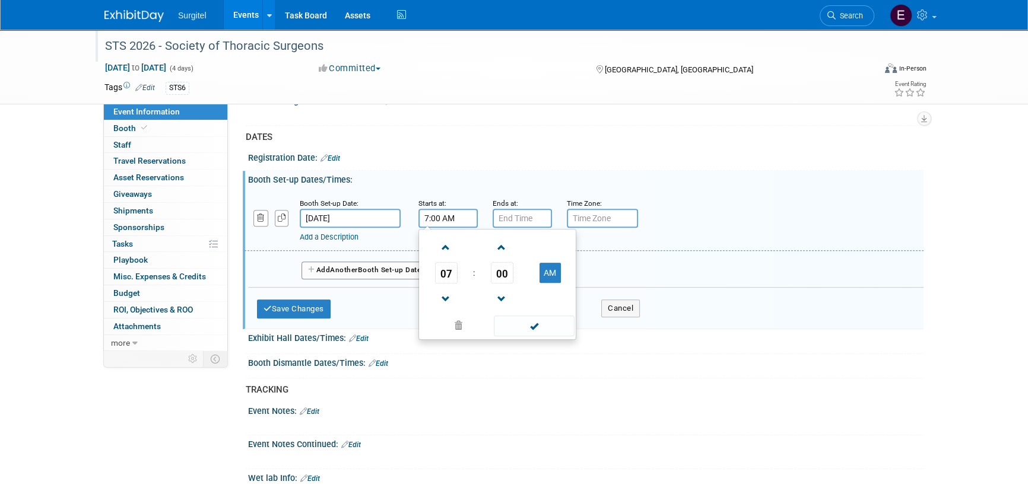
drag, startPoint x: 454, startPoint y: 214, endPoint x: 455, endPoint y: 225, distance: 11.9
click at [455, 214] on input "7:00 AM" at bounding box center [447, 218] width 59 height 19
click at [446, 271] on span "07" at bounding box center [446, 272] width 23 height 21
click at [448, 284] on td "04" at bounding box center [440, 280] width 38 height 32
click at [499, 276] on span "00" at bounding box center [502, 272] width 23 height 21
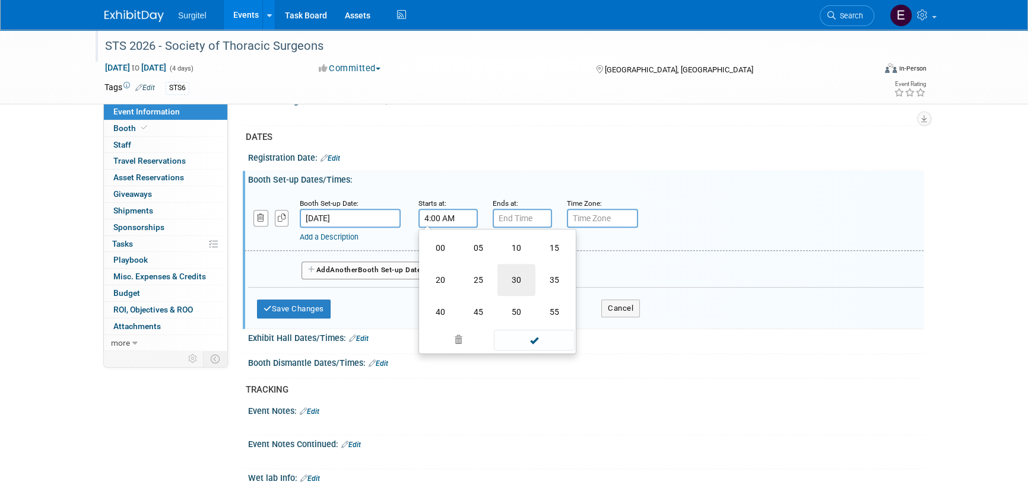
click at [502, 275] on td "30" at bounding box center [516, 280] width 38 height 32
click at [450, 210] on input "4:30 AM" at bounding box center [447, 218] width 59 height 19
click at [553, 263] on button "AM" at bounding box center [549, 273] width 21 height 20
type input "4:30 PM"
drag, startPoint x: 551, startPoint y: 323, endPoint x: 540, endPoint y: 306, distance: 20.2
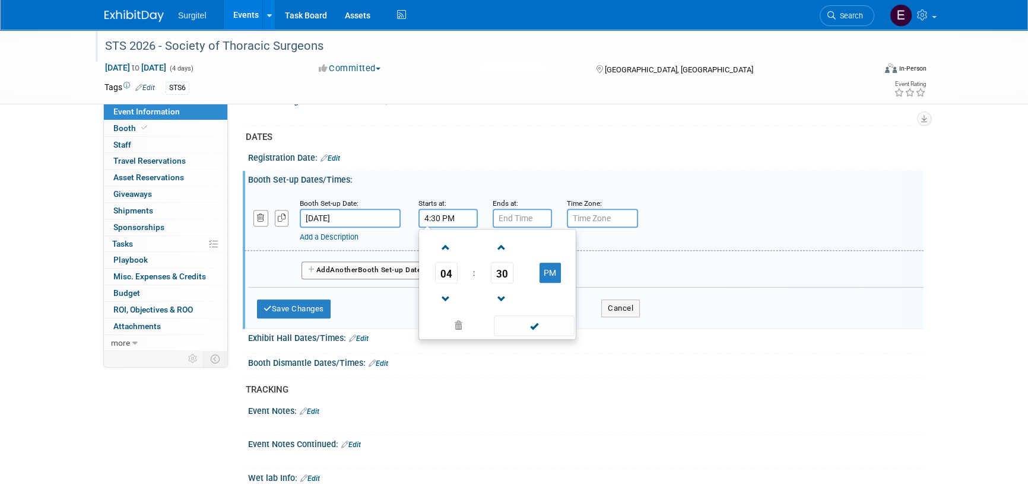
click at [550, 323] on span at bounding box center [534, 326] width 80 height 21
click at [511, 209] on input "7:00 PM" at bounding box center [521, 218] width 59 height 19
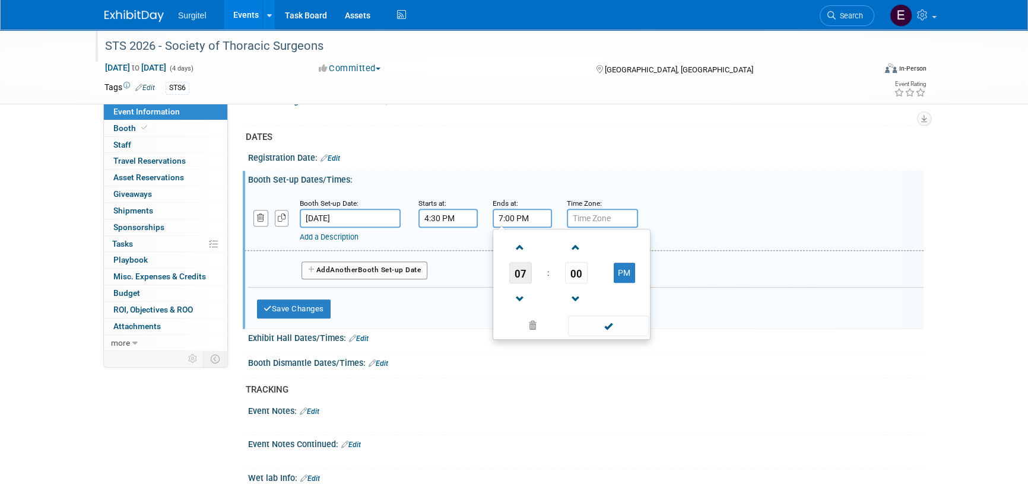
click at [523, 276] on span "07" at bounding box center [520, 272] width 23 height 21
click at [582, 276] on td "06" at bounding box center [590, 280] width 38 height 32
type input "6:00 PM"
click at [617, 324] on span at bounding box center [608, 326] width 80 height 21
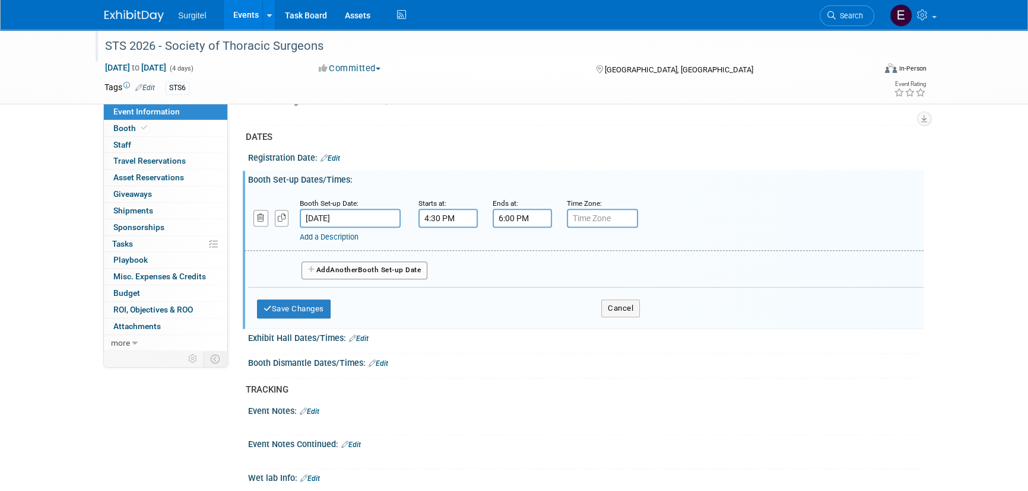
click at [317, 262] on button "Add Another Booth Set-up Date" at bounding box center [364, 271] width 126 height 18
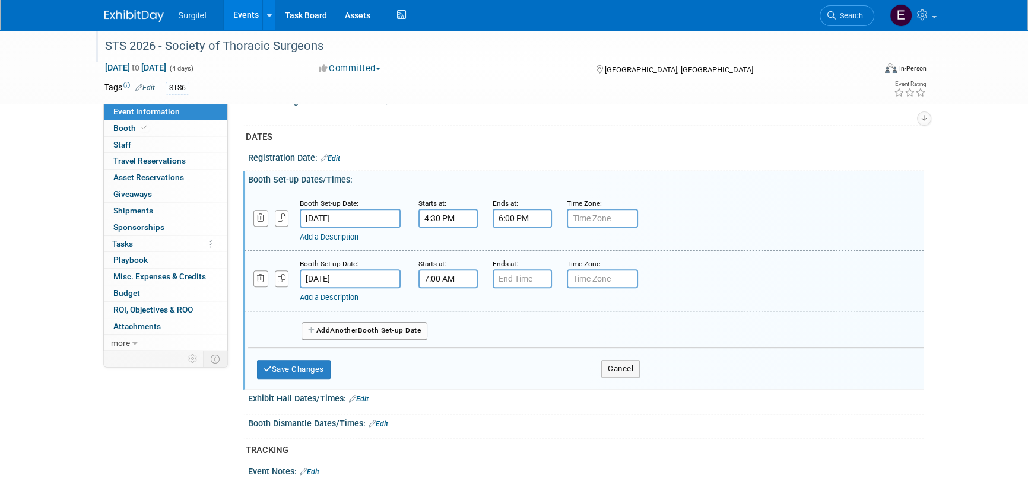
click at [445, 272] on input "7:00 AM" at bounding box center [447, 278] width 59 height 19
click at [444, 327] on span "07" at bounding box center [446, 333] width 23 height 21
click at [489, 370] on td "09" at bounding box center [478, 373] width 38 height 32
type input "9:00 AM"
drag, startPoint x: 521, startPoint y: 377, endPoint x: 506, endPoint y: 289, distance: 89.0
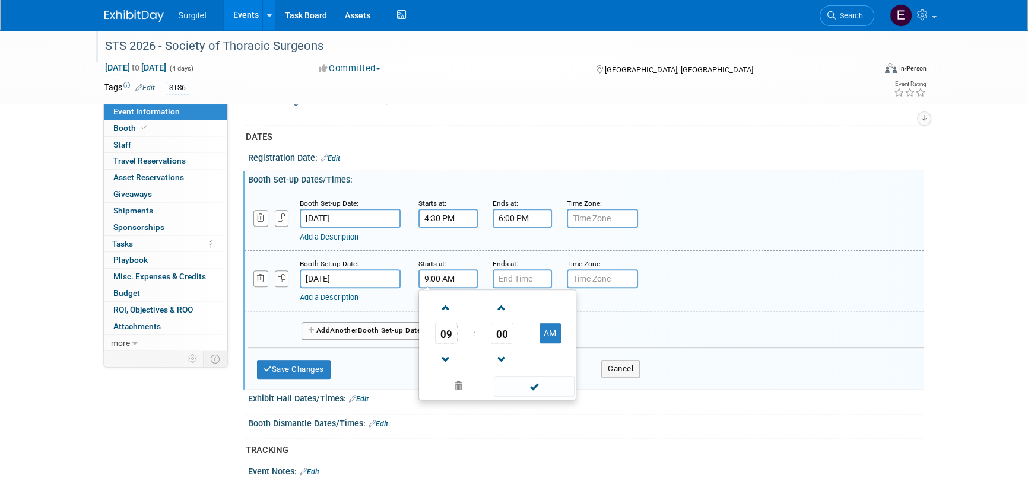
click at [520, 376] on span at bounding box center [534, 386] width 80 height 21
click at [514, 274] on input "7:00 PM" at bounding box center [521, 278] width 59 height 19
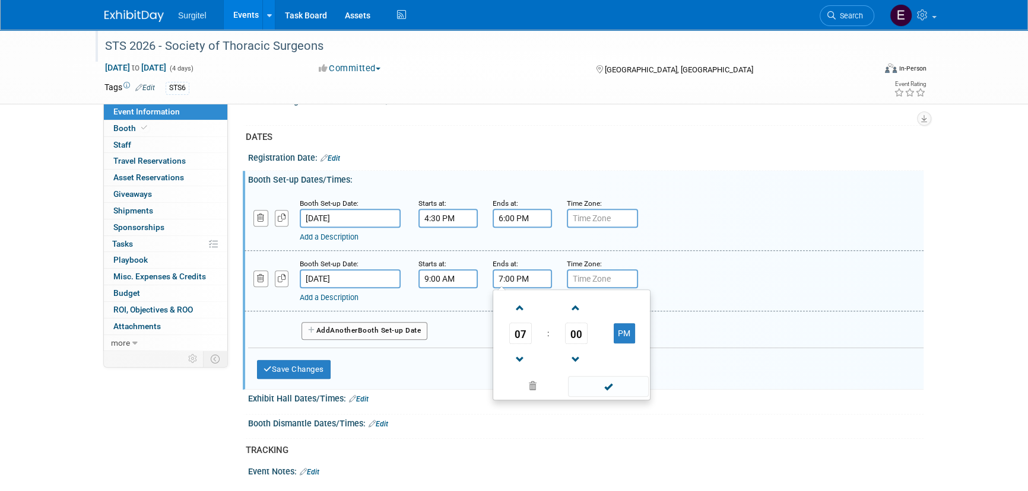
click at [516, 323] on span "07" at bounding box center [520, 333] width 23 height 21
click at [582, 327] on td "06" at bounding box center [590, 341] width 38 height 32
type input "6:00 PM"
drag, startPoint x: 621, startPoint y: 387, endPoint x: 412, endPoint y: 362, distance: 210.4
click at [619, 387] on span at bounding box center [608, 386] width 80 height 21
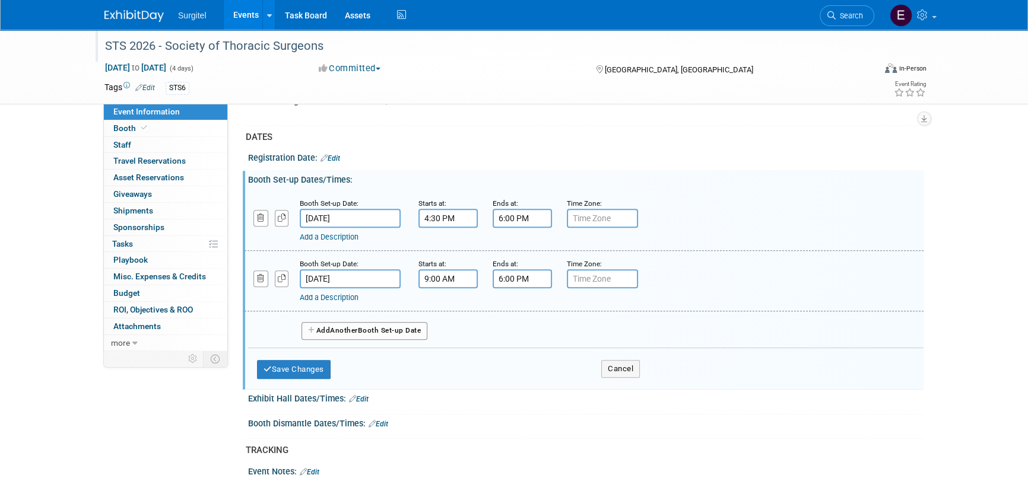
click at [318, 322] on button "Add Another Booth Set-up Date" at bounding box center [364, 331] width 126 height 18
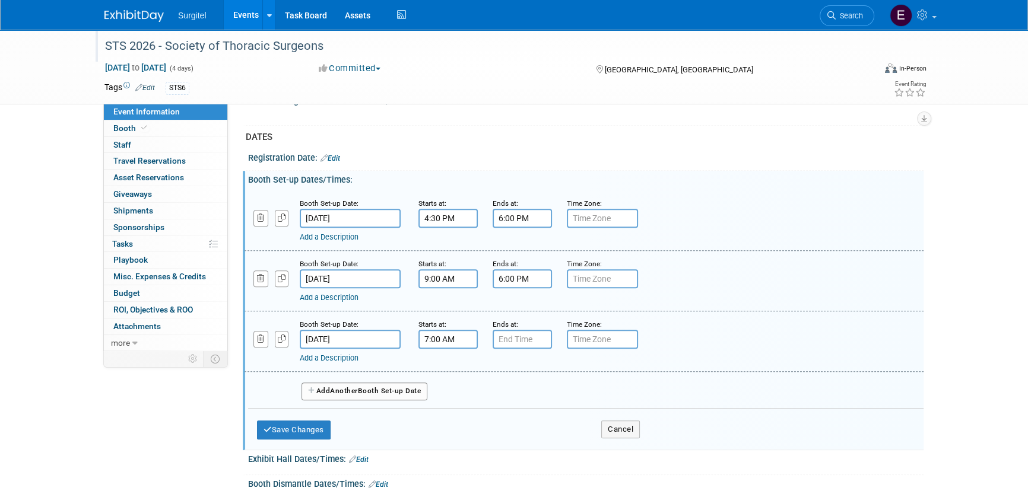
click at [442, 342] on input "7:00 AM" at bounding box center [447, 339] width 59 height 19
click at [473, 336] on input "7:00 AM" at bounding box center [447, 339] width 59 height 19
click at [449, 392] on span "07" at bounding box center [446, 393] width 23 height 21
click at [472, 428] on td "09" at bounding box center [478, 433] width 38 height 32
type input "9:00 AM"
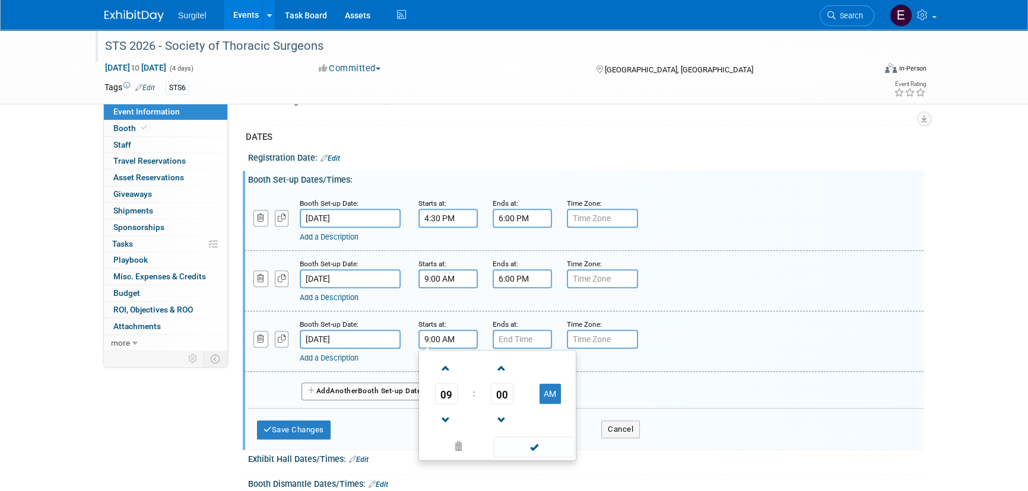
click at [527, 446] on span at bounding box center [534, 447] width 80 height 21
click at [507, 333] on input "7:00 PM" at bounding box center [521, 339] width 59 height 19
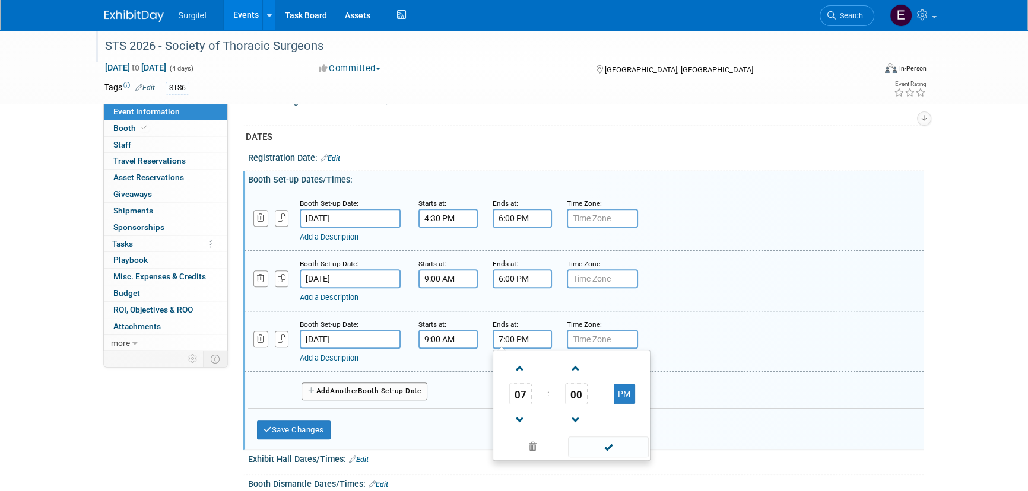
click at [543, 336] on input "7:00 PM" at bounding box center [521, 339] width 59 height 19
click at [521, 392] on span "07" at bounding box center [520, 393] width 23 height 21
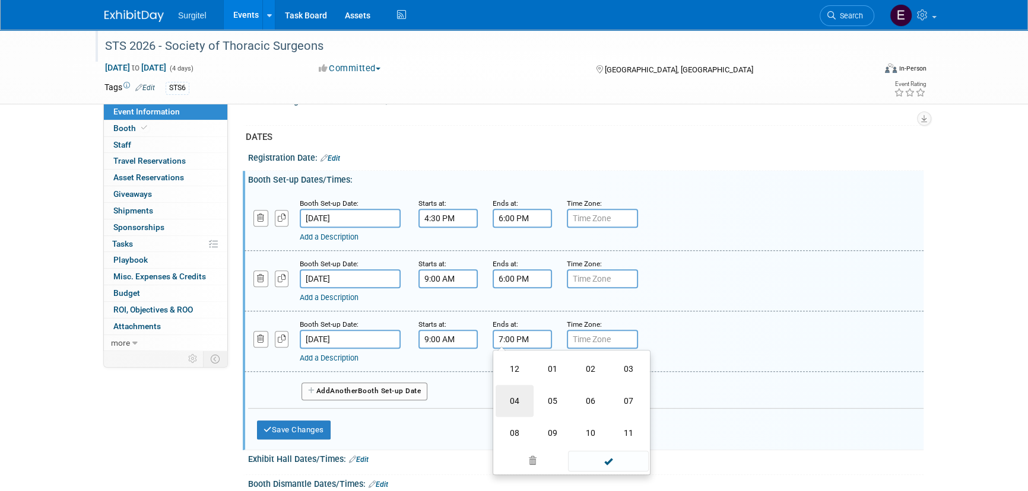
click at [521, 398] on td "04" at bounding box center [514, 401] width 38 height 32
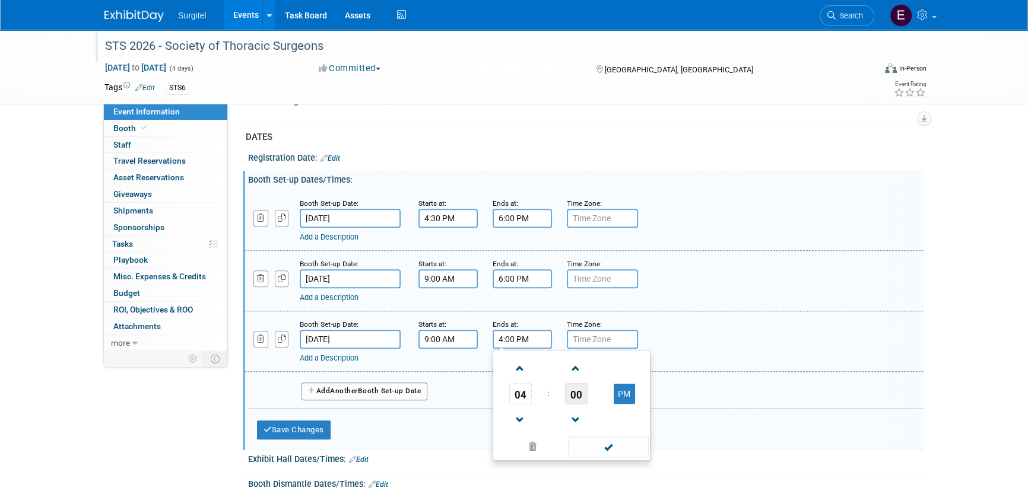
click at [570, 390] on span "00" at bounding box center [576, 393] width 23 height 21
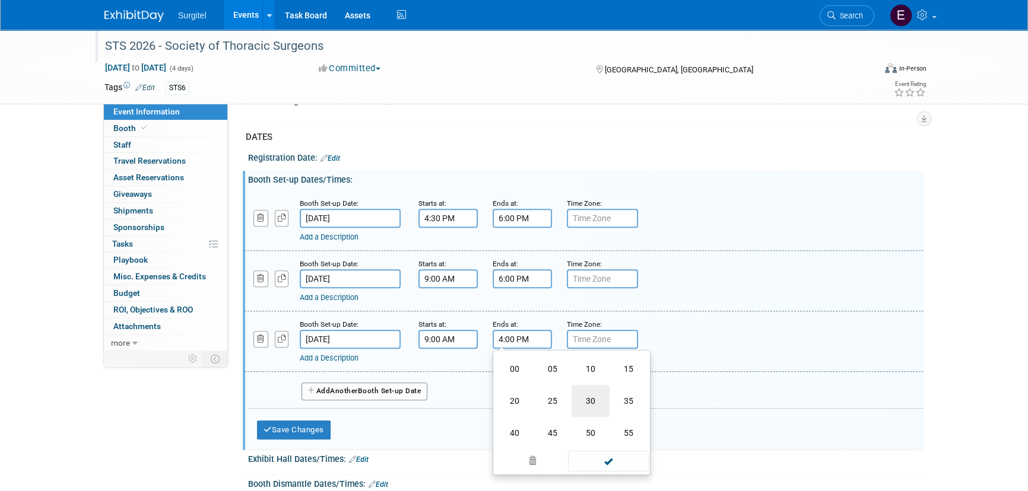
click at [578, 393] on td "30" at bounding box center [590, 401] width 38 height 32
type input "4:30 PM"
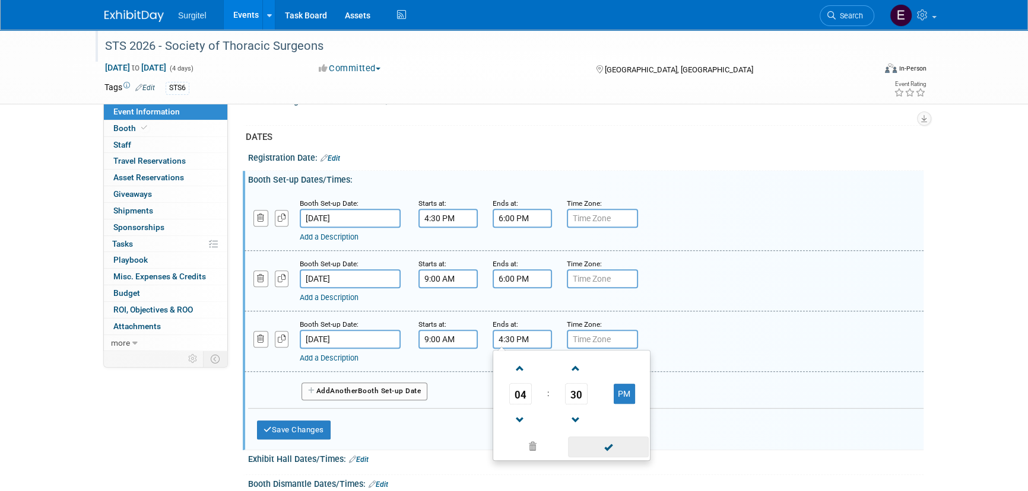
click at [618, 437] on span at bounding box center [608, 447] width 80 height 21
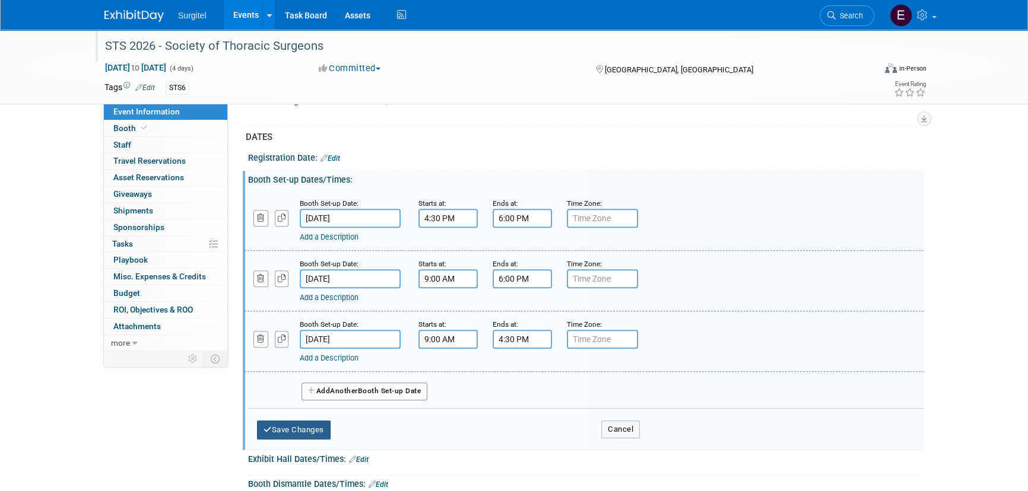
click at [315, 422] on button "Save Changes" at bounding box center [294, 430] width 74 height 19
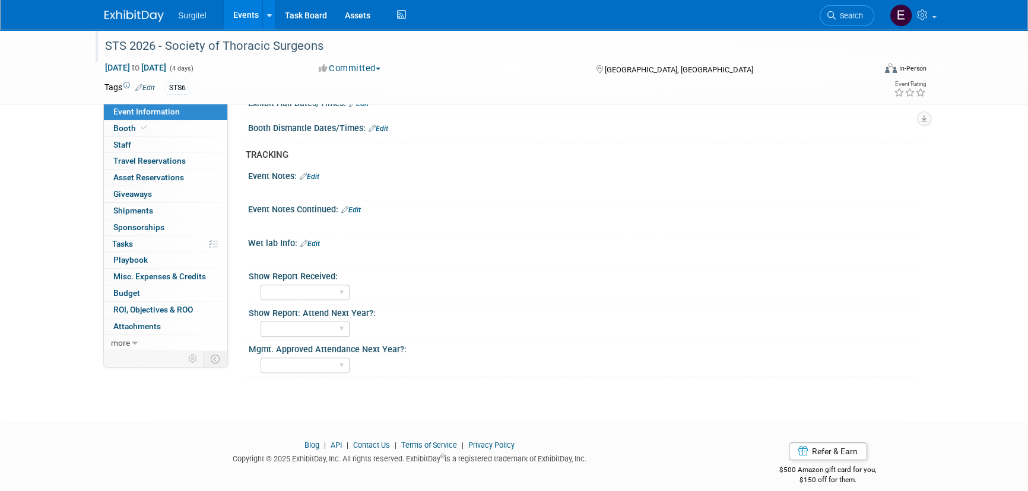
scroll to position [847, 0]
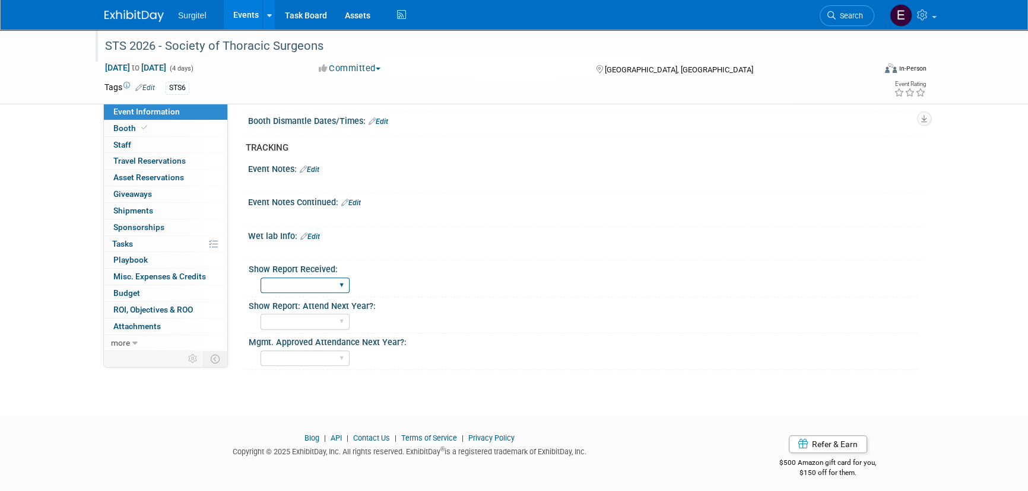
click at [296, 278] on select "No Yes" at bounding box center [304, 286] width 89 height 16
select select "No"
click at [260, 278] on select "No Yes" at bounding box center [304, 286] width 89 height 16
click at [131, 143] on link "0 Staff 0" at bounding box center [165, 145] width 123 height 16
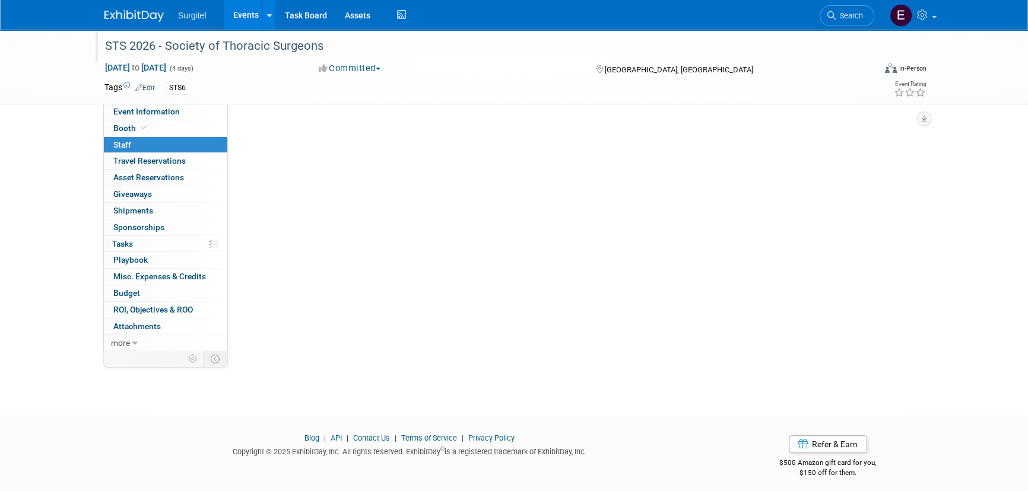
scroll to position [0, 0]
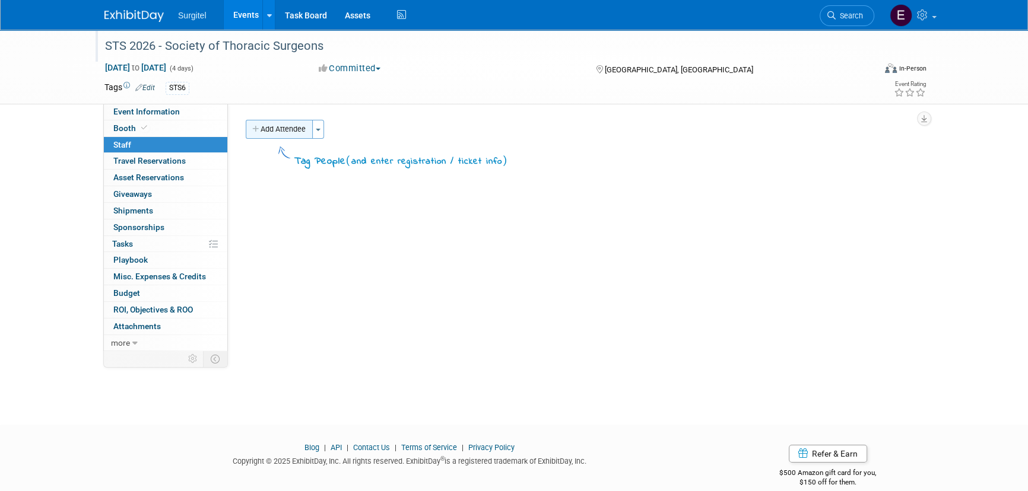
click at [272, 122] on button "Add Attendee" at bounding box center [279, 129] width 67 height 19
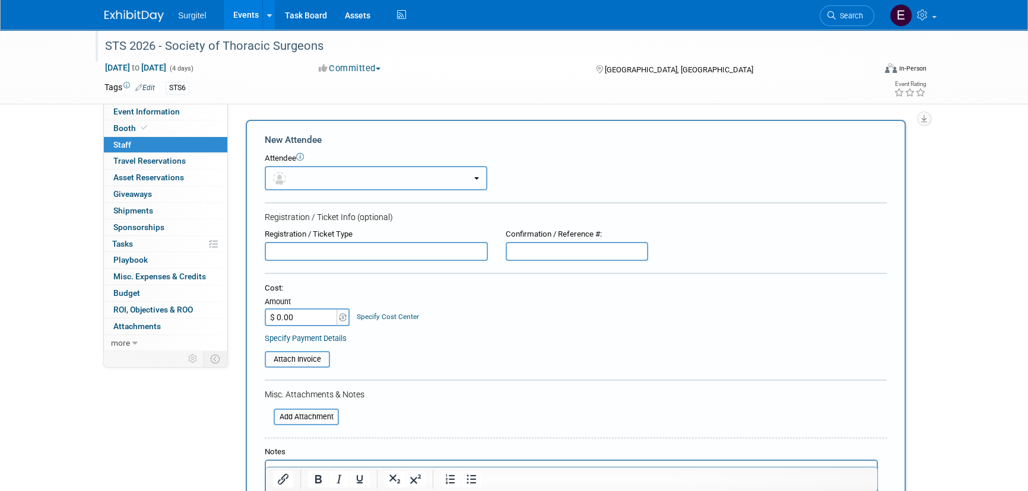
click at [317, 171] on button "button" at bounding box center [376, 178] width 222 height 24
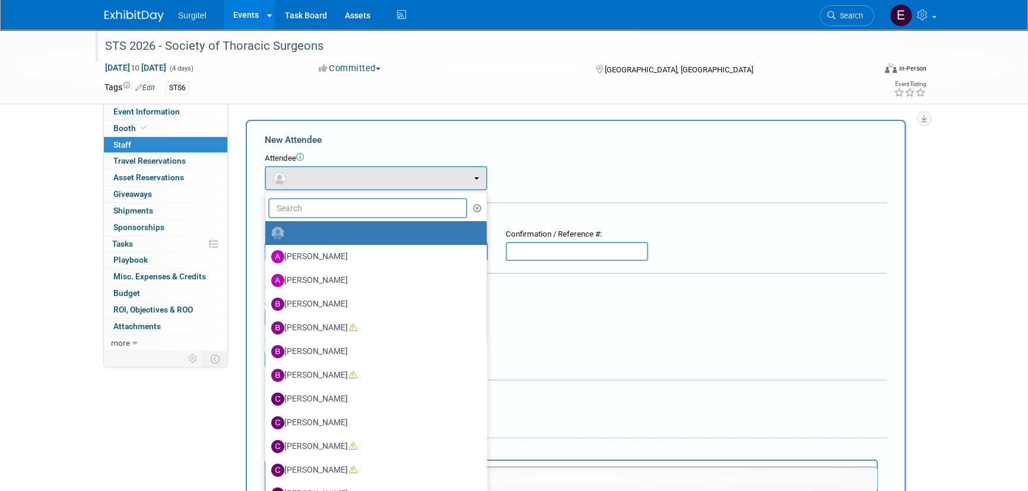
click at [307, 201] on input "text" at bounding box center [367, 208] width 199 height 20
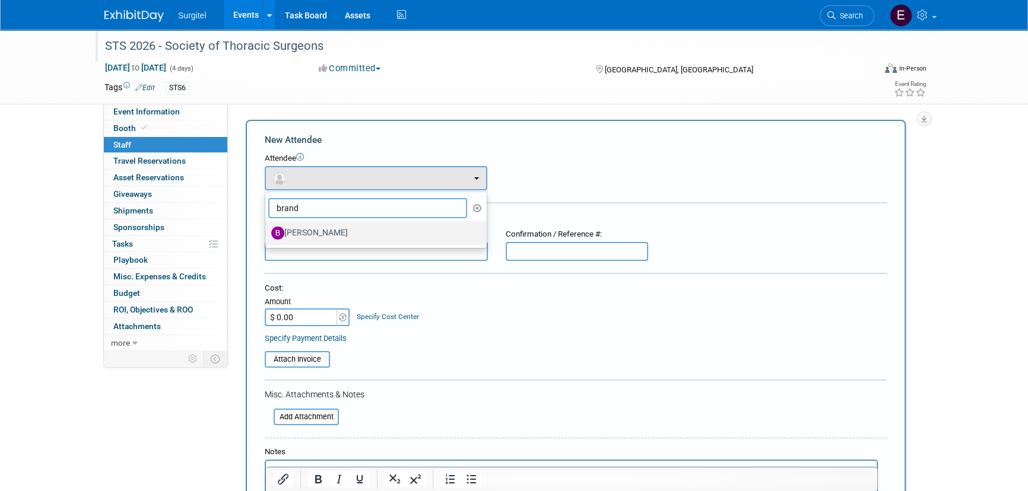
type input "brand"
click at [328, 239] on label "[PERSON_NAME]" at bounding box center [372, 233] width 203 height 19
click at [267, 236] on input "[PERSON_NAME]" at bounding box center [263, 232] width 8 height 8
select select "30992b6e-c58a-48bd-b19d-a0a6dc045451"
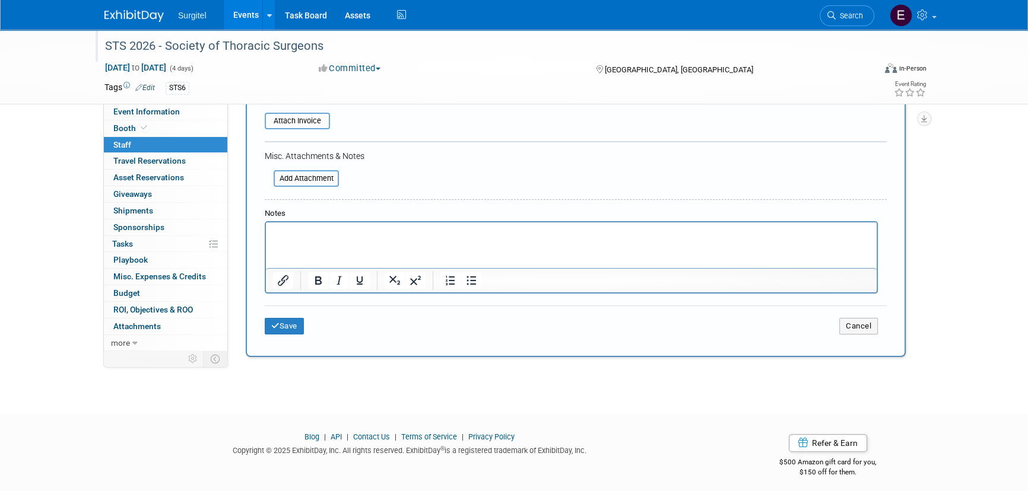
scroll to position [281, 0]
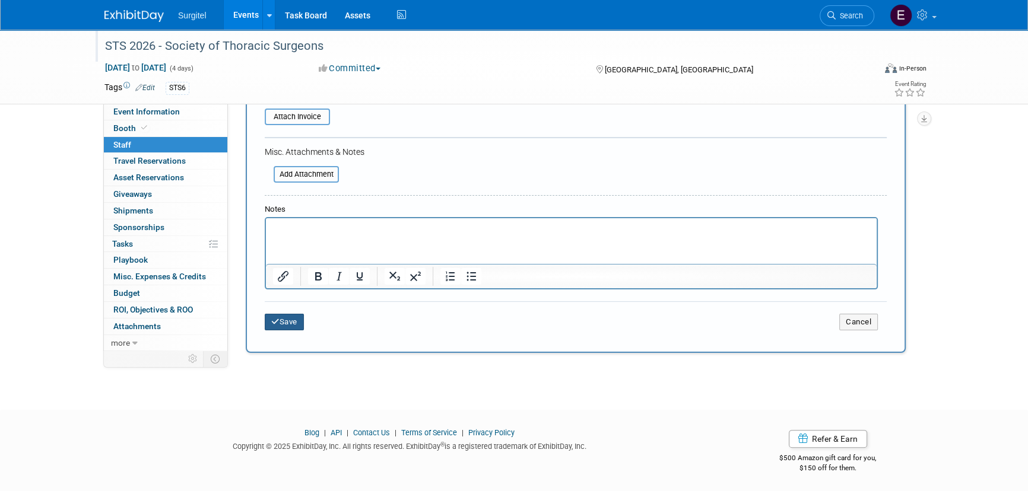
click at [280, 323] on button "Save" at bounding box center [284, 322] width 39 height 17
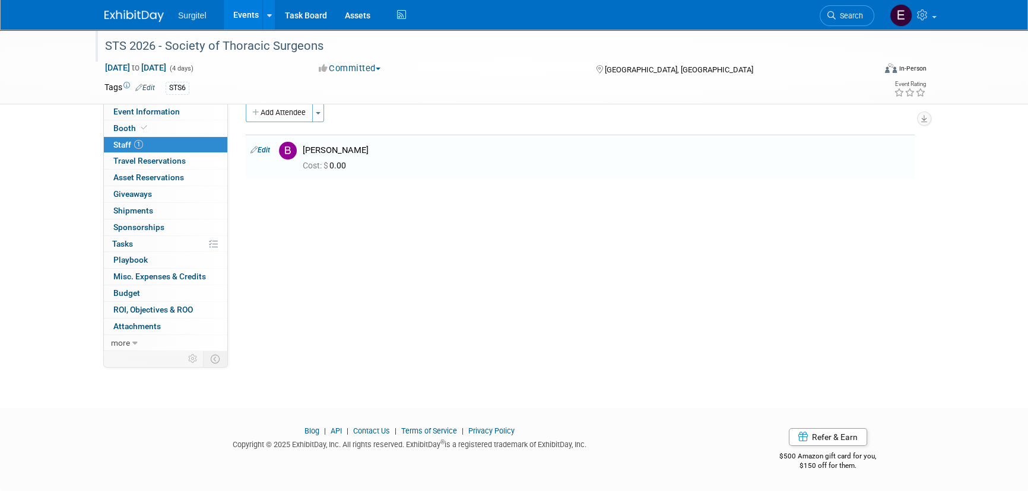
scroll to position [0, 0]
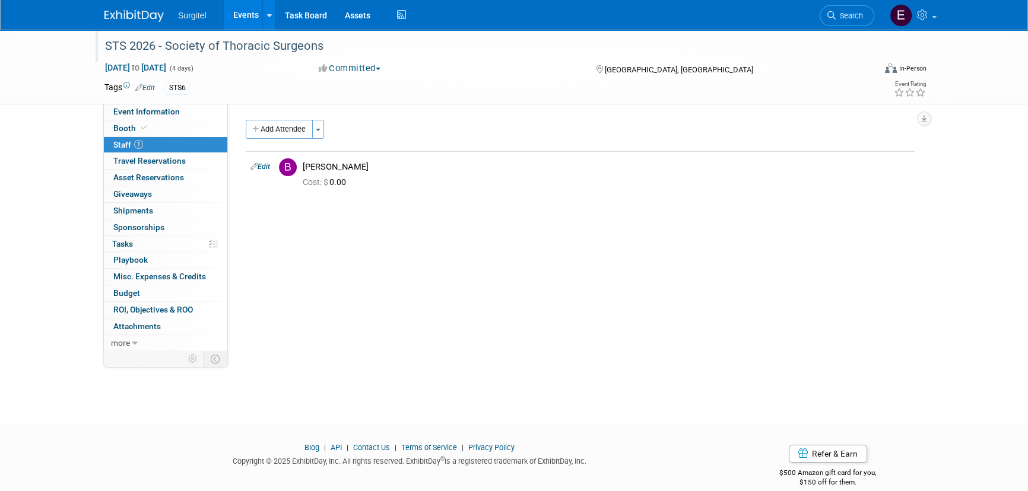
click at [230, 24] on link "Events" at bounding box center [245, 15] width 43 height 30
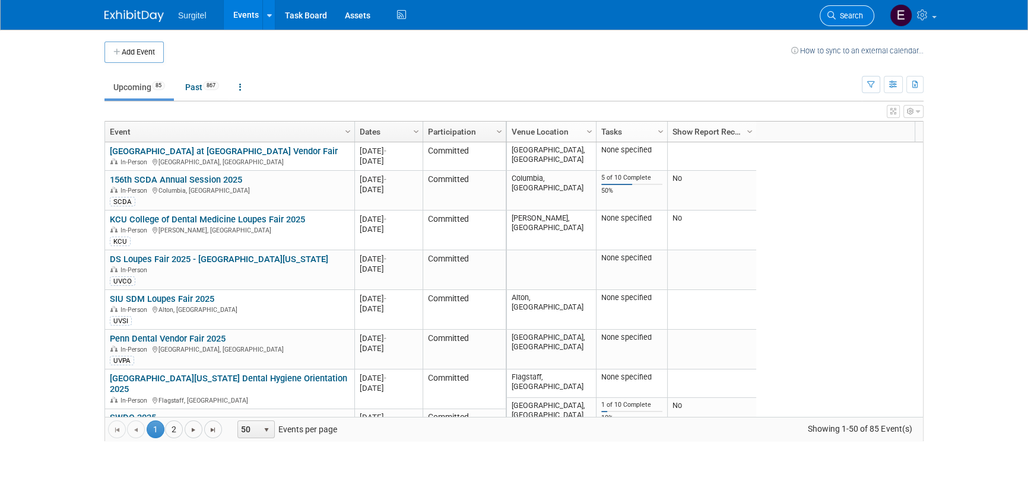
click at [860, 24] on link "Search" at bounding box center [846, 15] width 55 height 21
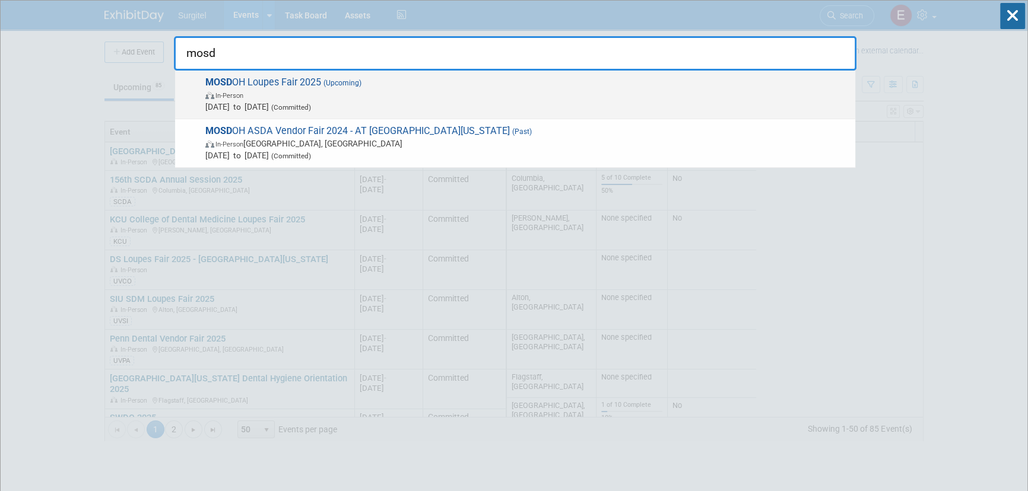
type input "mosd"
click at [400, 107] on span "Nov 19, 2025 to Nov 19, 2025 (Committed)" at bounding box center [527, 107] width 644 height 12
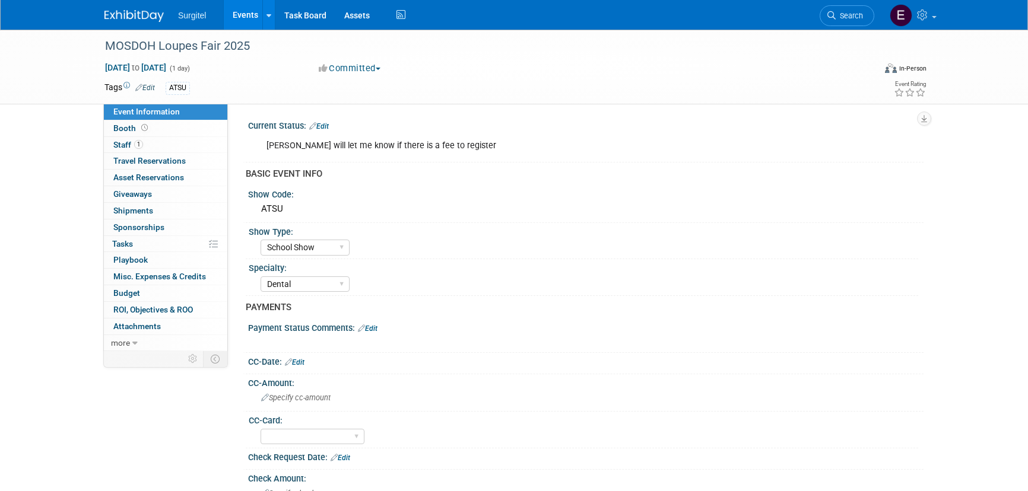
select select "School Show"
select select "Dental"
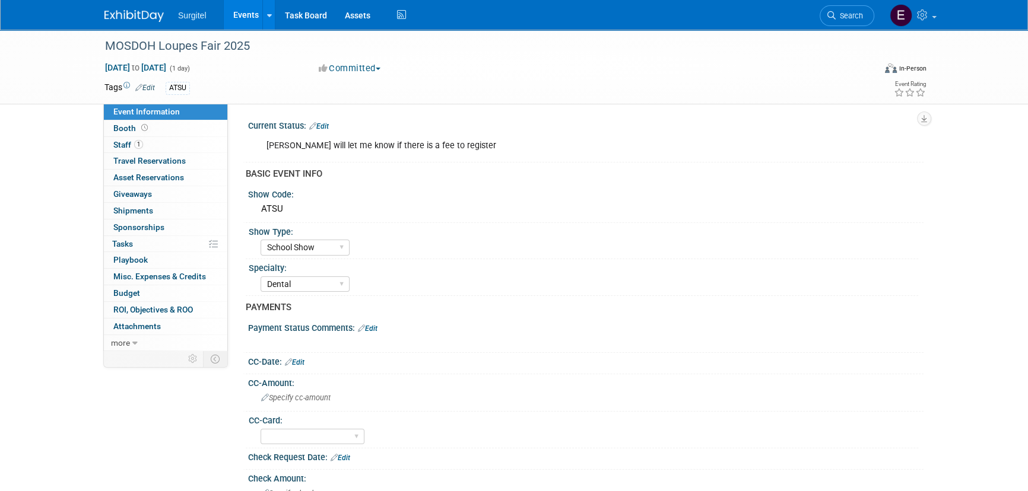
click at [326, 122] on link "Edit" at bounding box center [319, 126] width 20 height 8
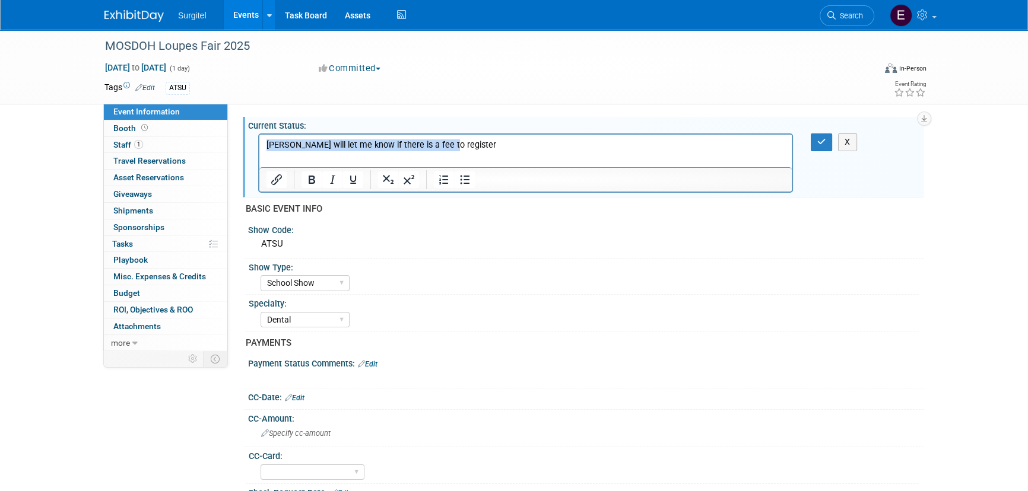
drag, startPoint x: 458, startPoint y: 148, endPoint x: 238, endPoint y: 133, distance: 220.0
click at [259, 135] on html "[PERSON_NAME] will let me know if there is a fee to register" at bounding box center [525, 143] width 532 height 17
click at [822, 132] on div "[PERSON_NAME] will let me know if there is a fee to register X" at bounding box center [584, 134] width 660 height 6
click at [816, 147] on button "button" at bounding box center [821, 141] width 22 height 17
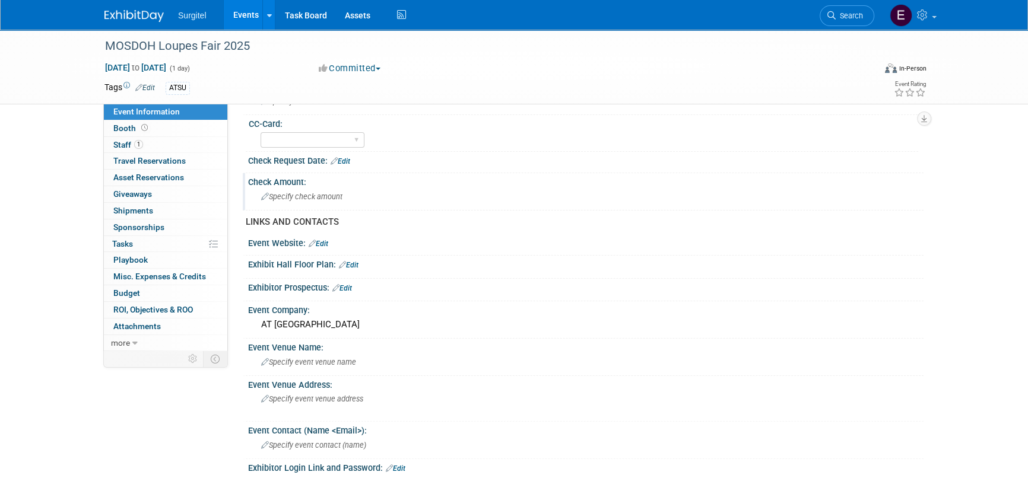
scroll to position [485, 0]
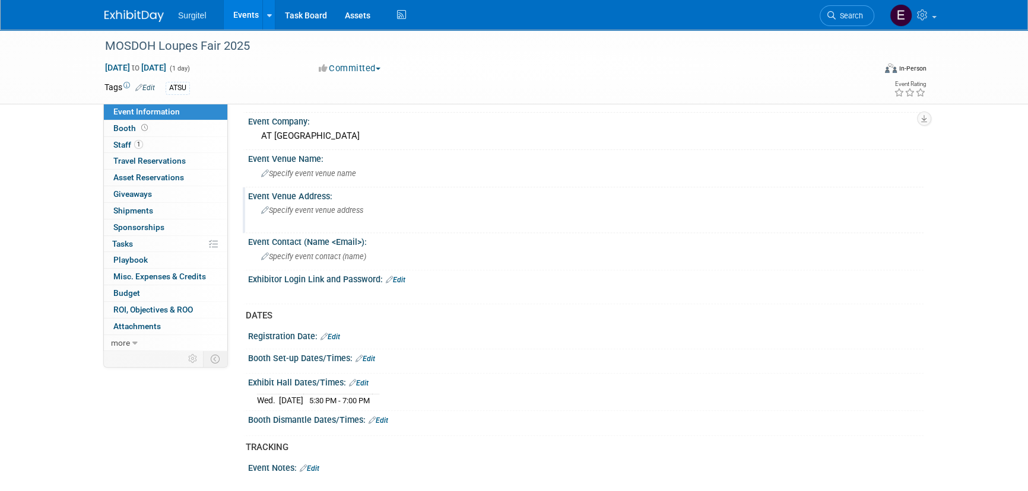
click at [287, 201] on div "Specify event venue address" at bounding box center [388, 214] width 263 height 27
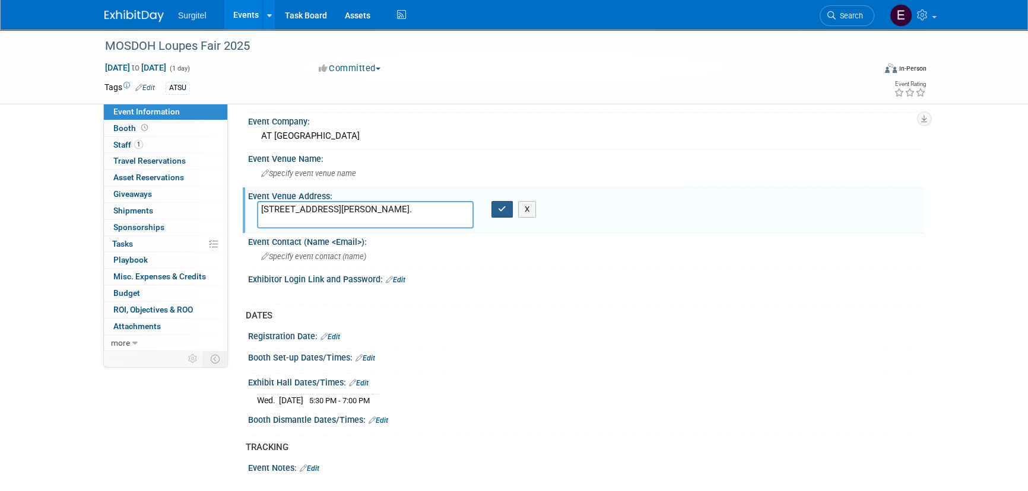
type textarea "[STREET_ADDRESS][PERSON_NAME]."
click at [498, 205] on icon "button" at bounding box center [502, 209] width 8 height 8
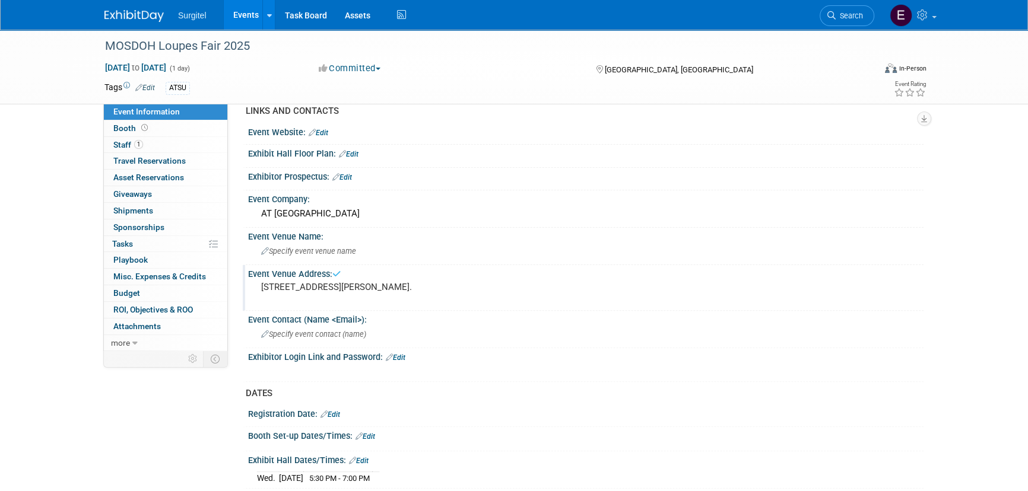
scroll to position [323, 0]
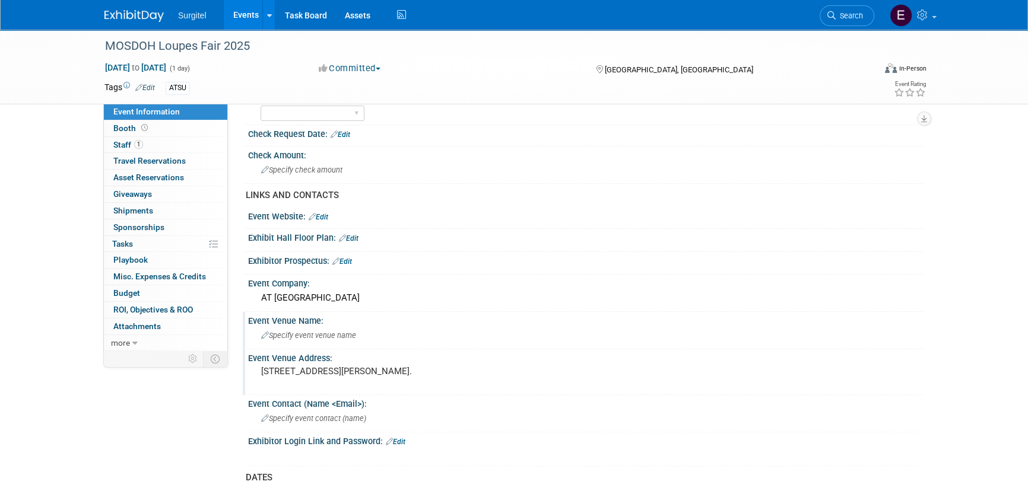
click at [313, 335] on span "Specify event venue name" at bounding box center [308, 335] width 95 height 9
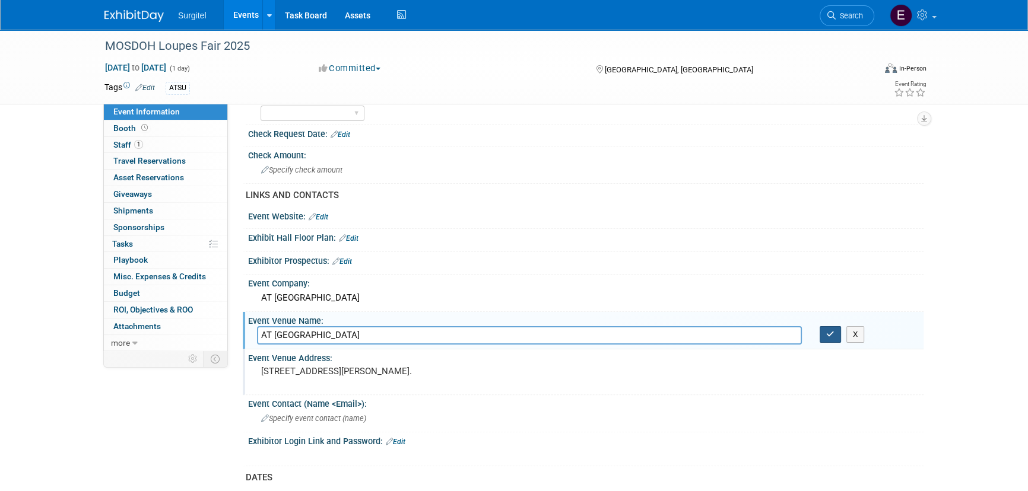
type input "AT [GEOGRAPHIC_DATA]"
click at [830, 330] on icon "button" at bounding box center [830, 334] width 8 height 8
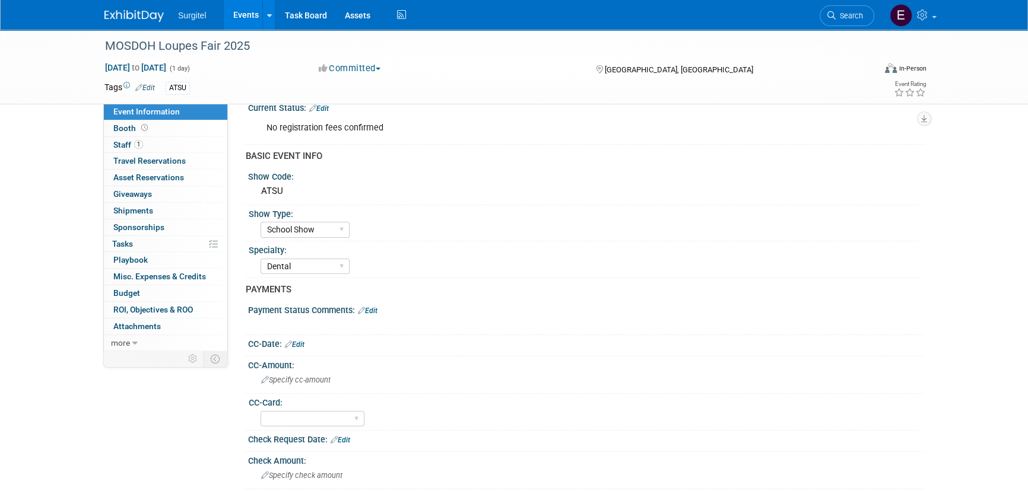
scroll to position [0, 0]
